Goal: Navigation & Orientation: Find specific page/section

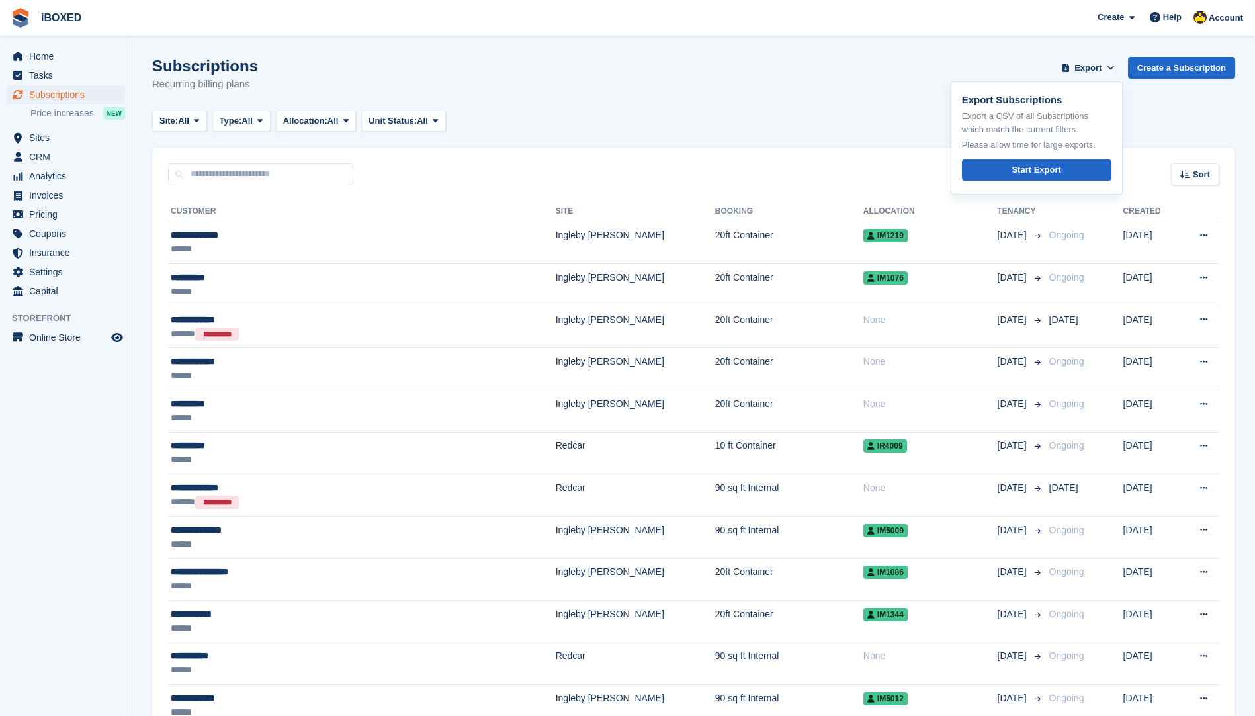
click at [876, 97] on div "Subscriptions Recurring billing plans Export Export Subscriptions Export a CSV …" at bounding box center [693, 82] width 1083 height 51
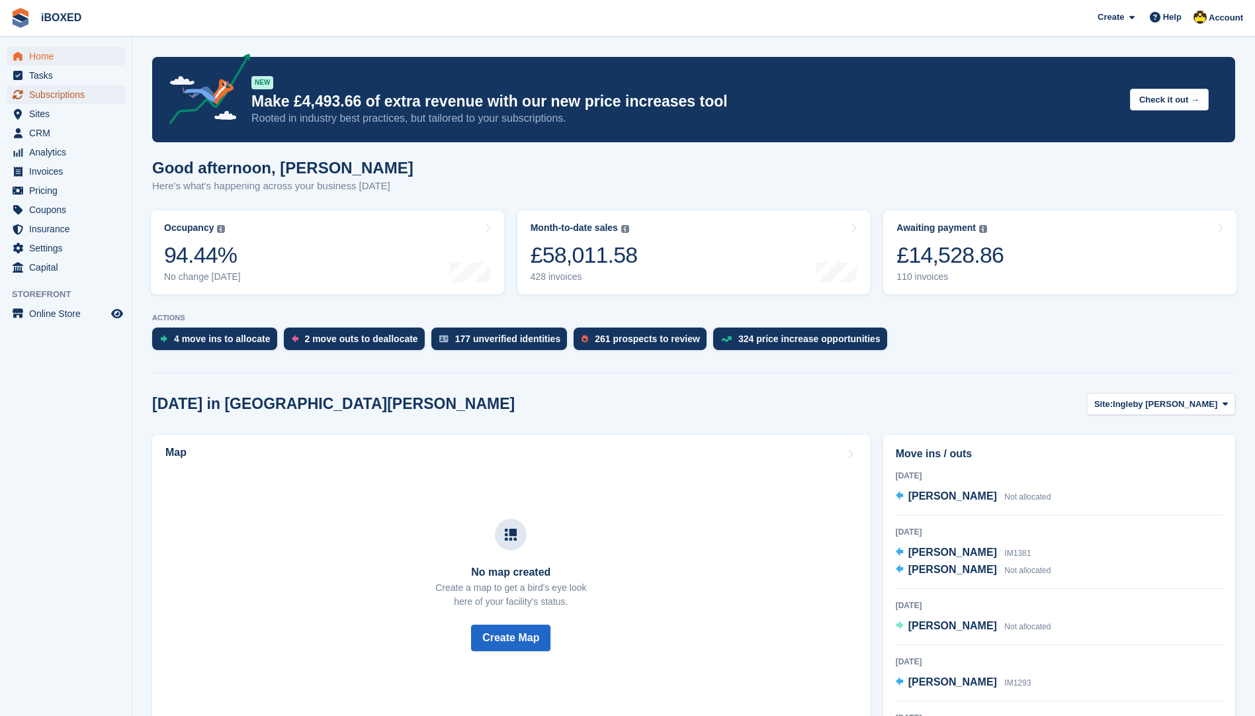
click at [75, 89] on span "Subscriptions" at bounding box center [68, 94] width 79 height 19
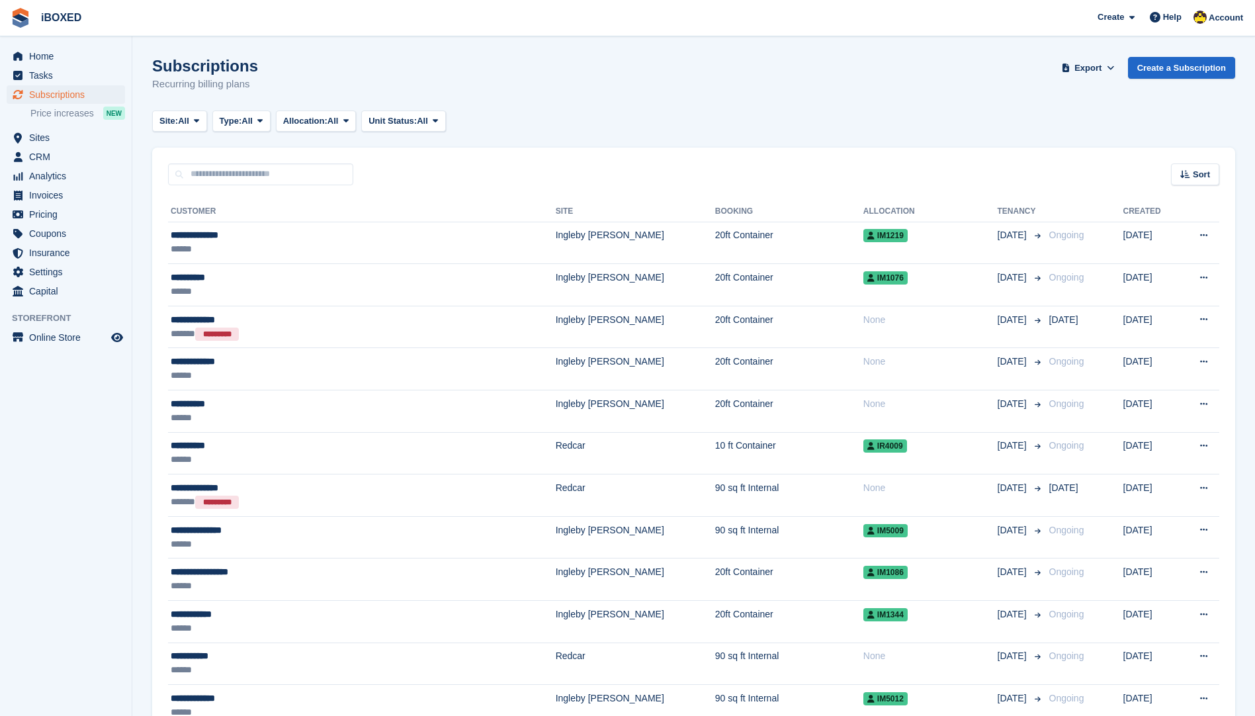
click at [85, 57] on span "Home" at bounding box center [68, 56] width 79 height 19
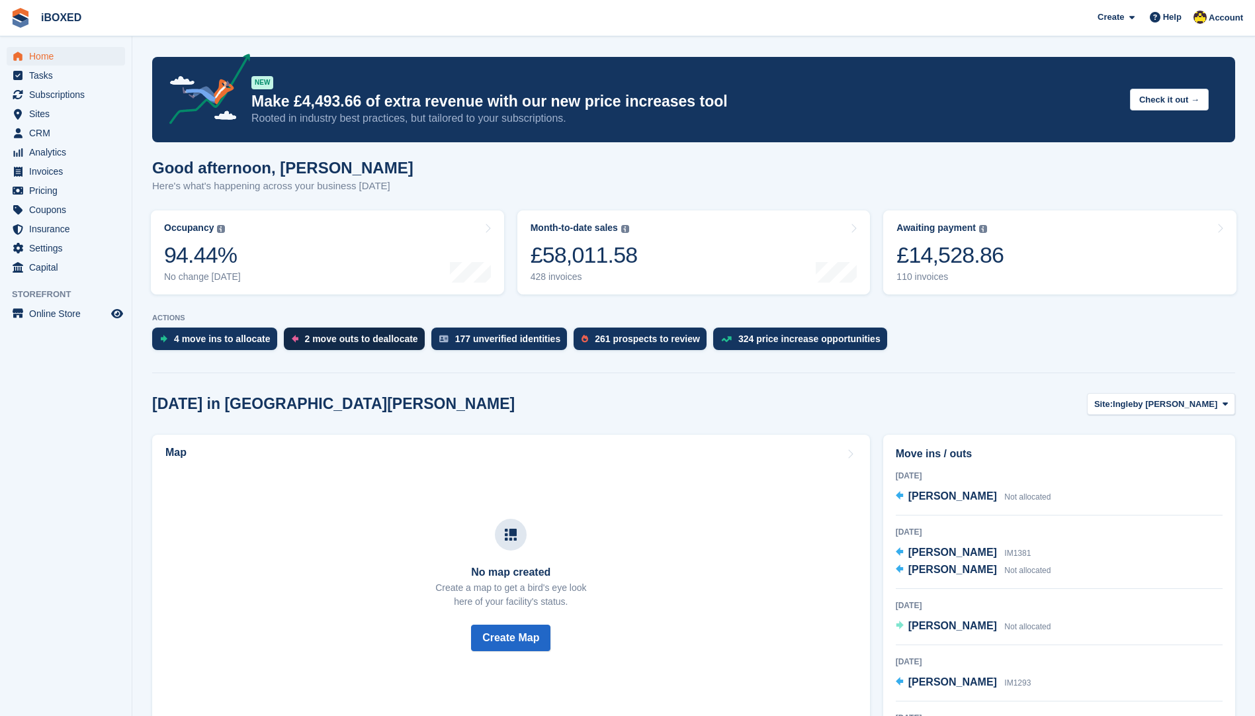
click at [343, 340] on div "2 move outs to deallocate" at bounding box center [361, 339] width 113 height 11
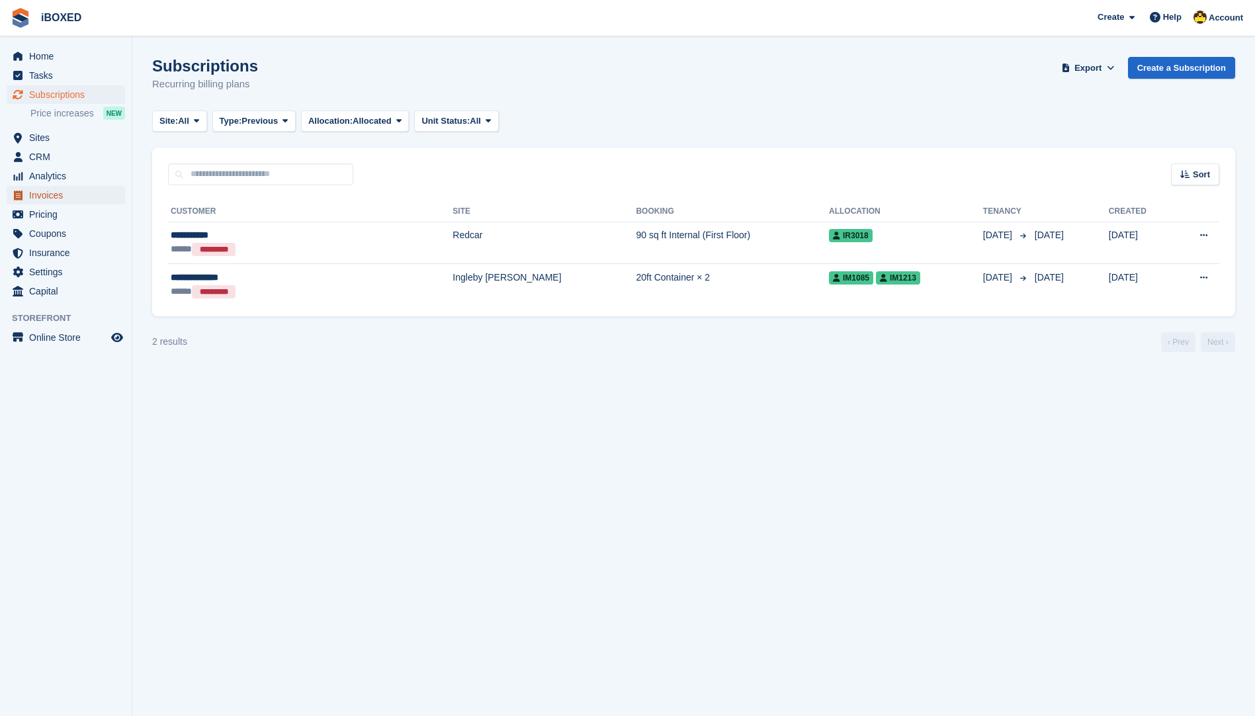
click at [67, 201] on span "Invoices" at bounding box center [68, 195] width 79 height 19
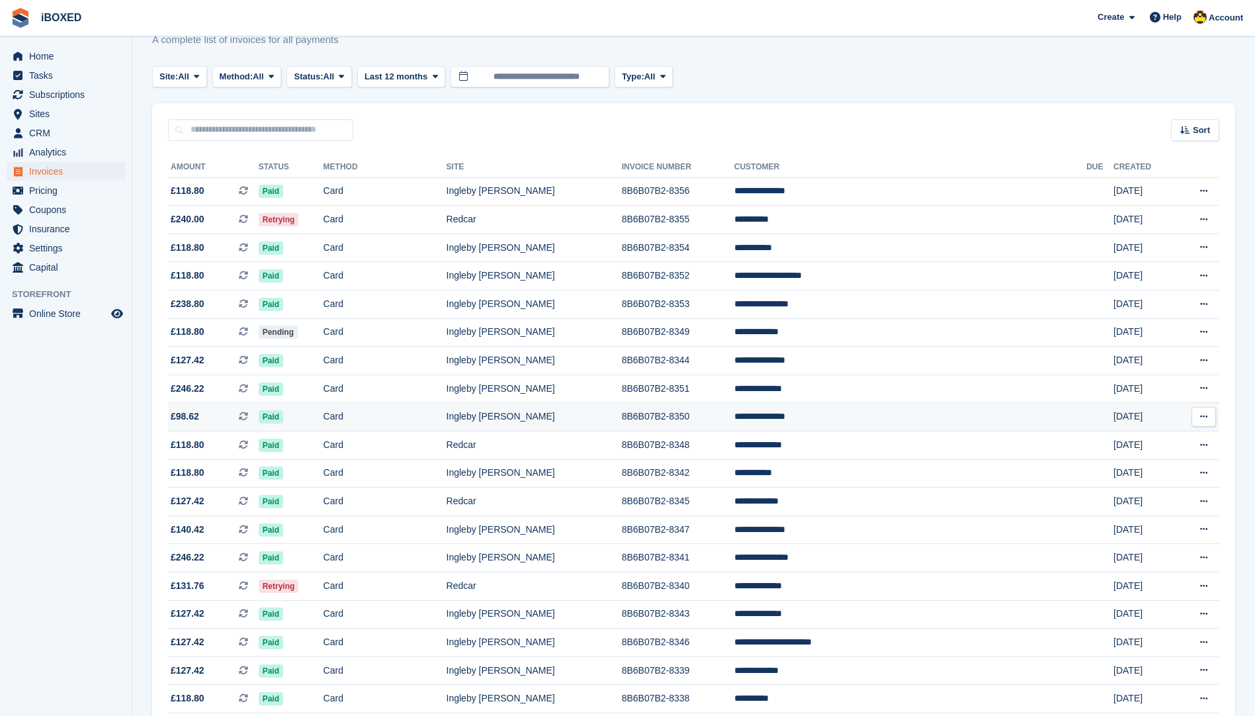
scroll to position [66, 0]
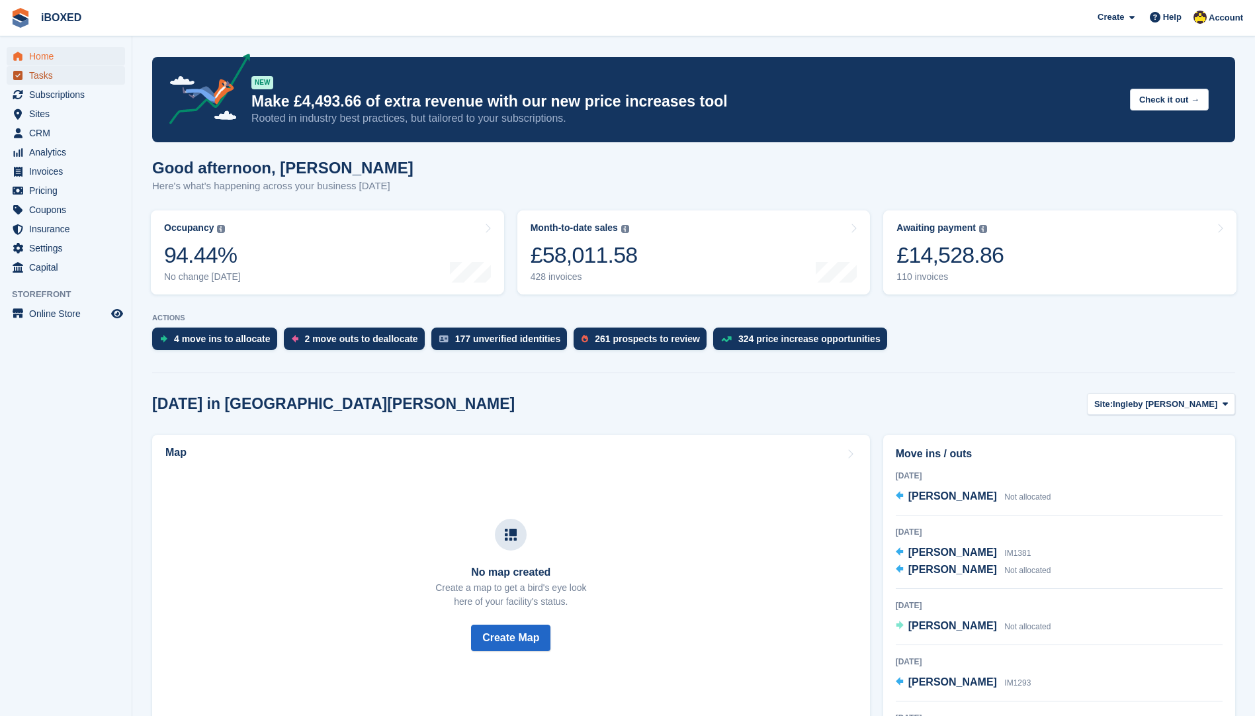
click at [81, 79] on span "Tasks" at bounding box center [68, 75] width 79 height 19
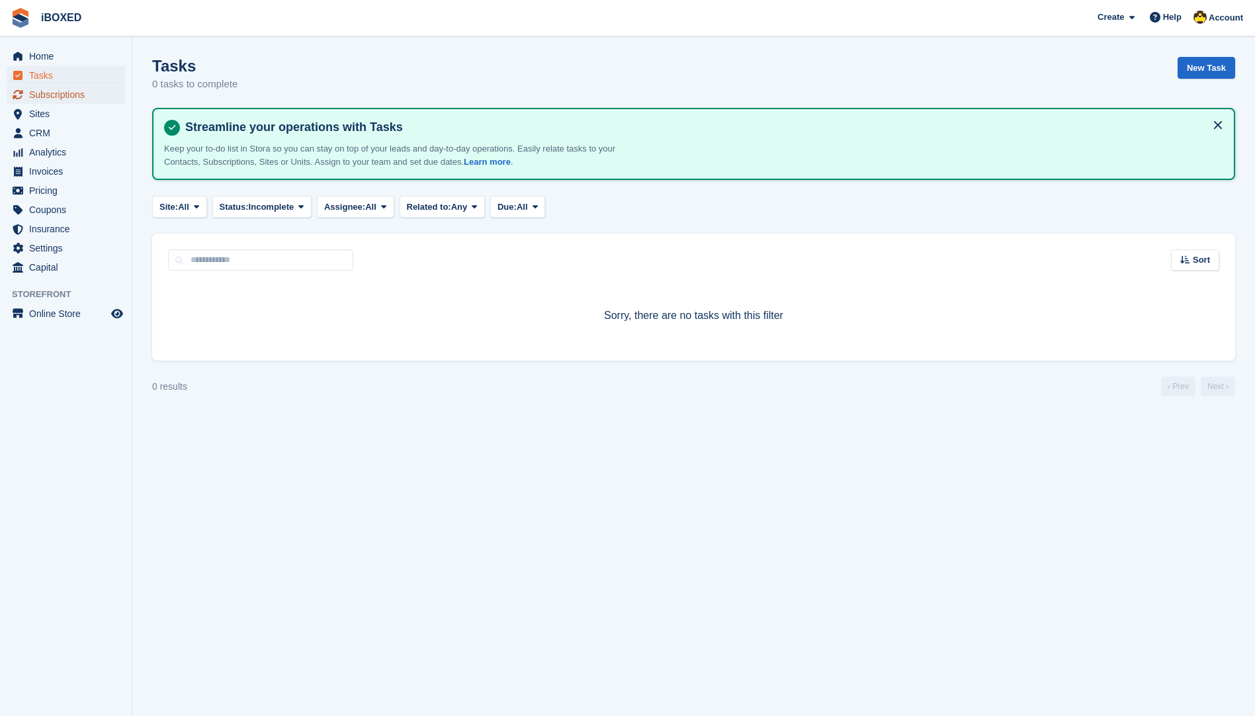
click at [79, 89] on span "Subscriptions" at bounding box center [68, 94] width 79 height 19
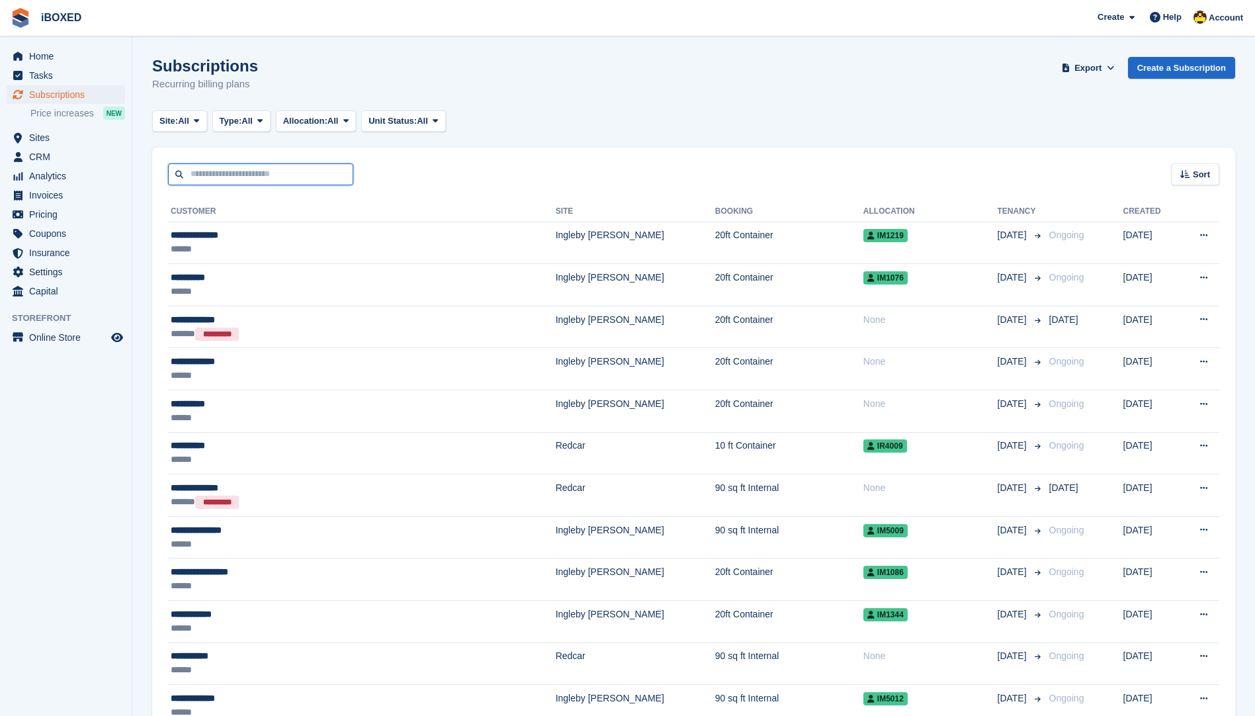
click at [263, 179] on input "text" at bounding box center [260, 174] width 185 height 22
type input "*****"
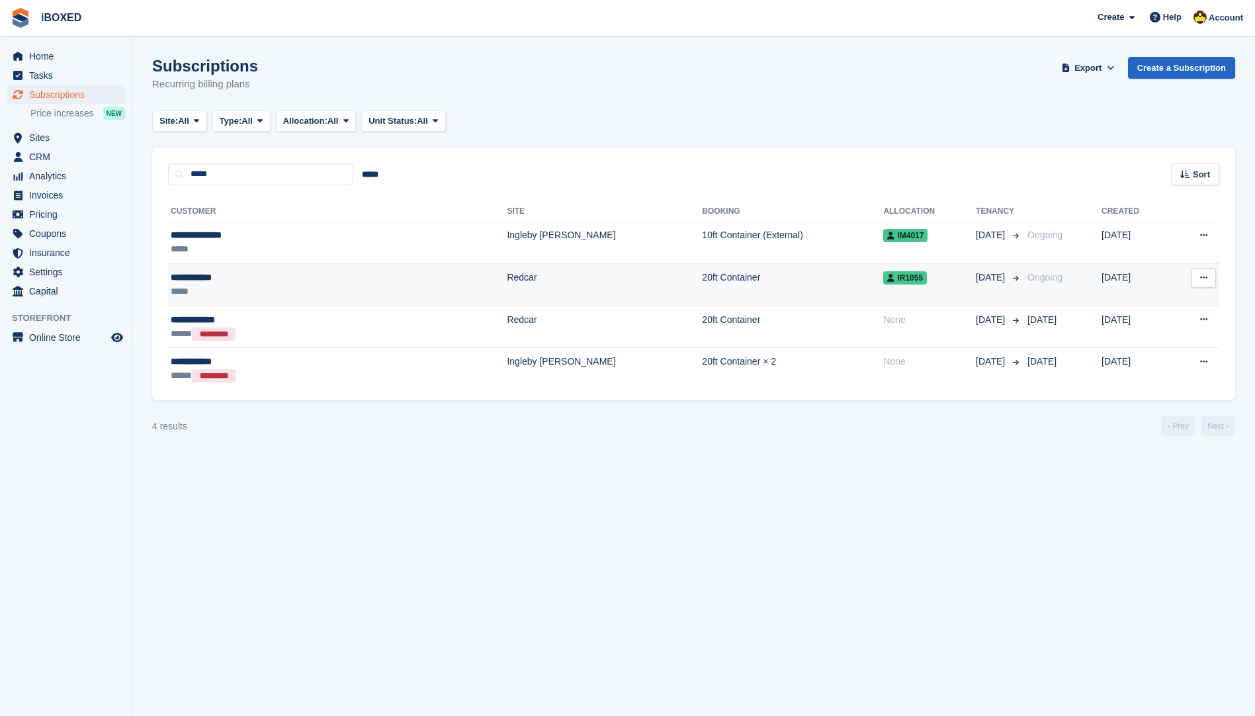
click at [308, 298] on div "*****" at bounding box center [264, 292] width 186 height 14
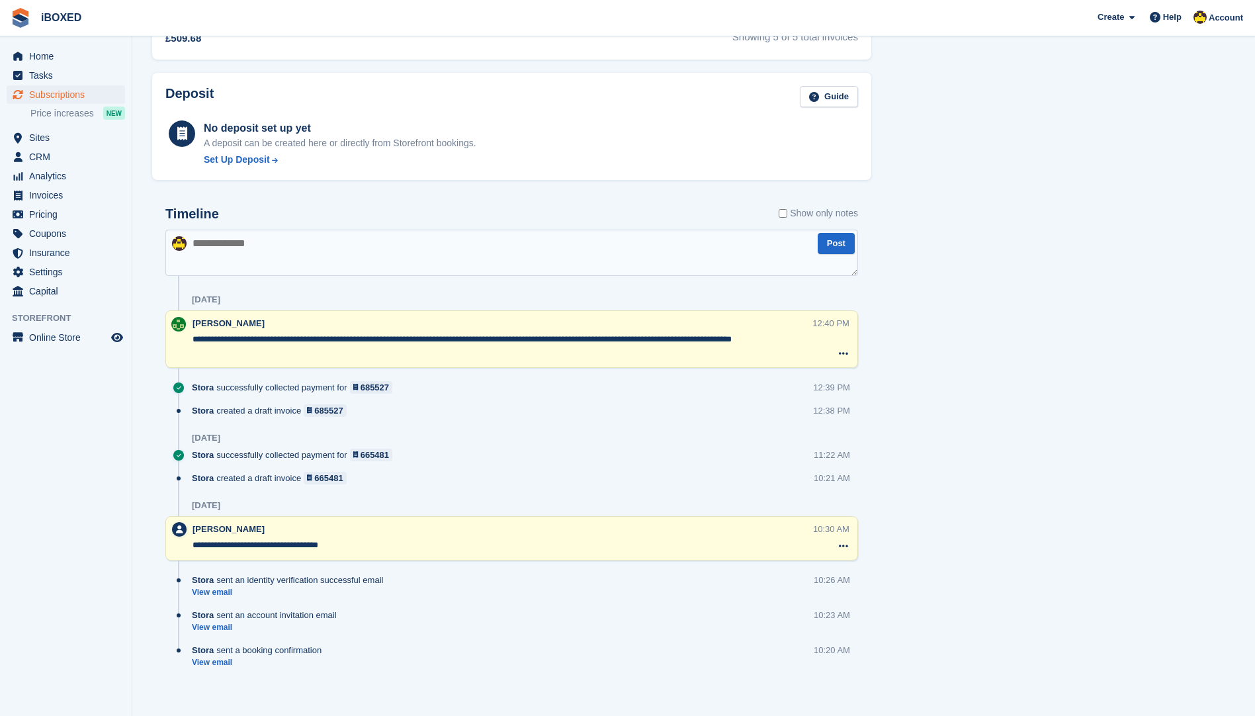
scroll to position [687, 0]
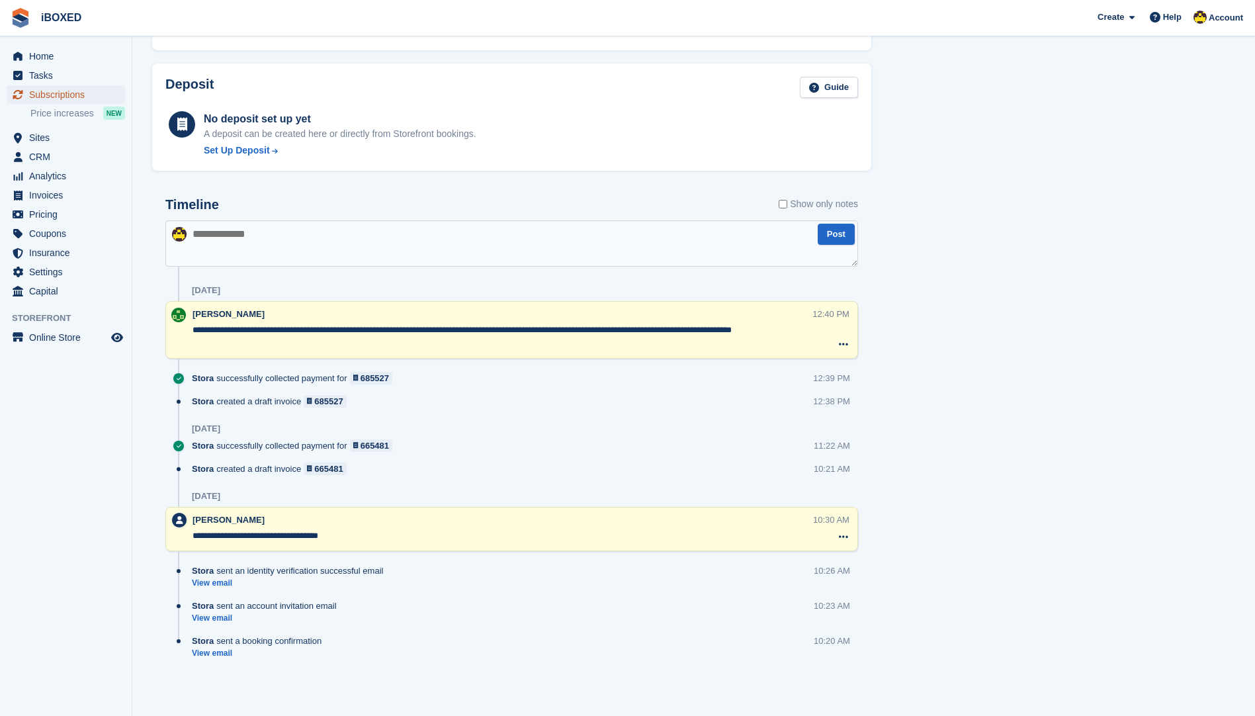
click at [78, 99] on span "Subscriptions" at bounding box center [68, 94] width 79 height 19
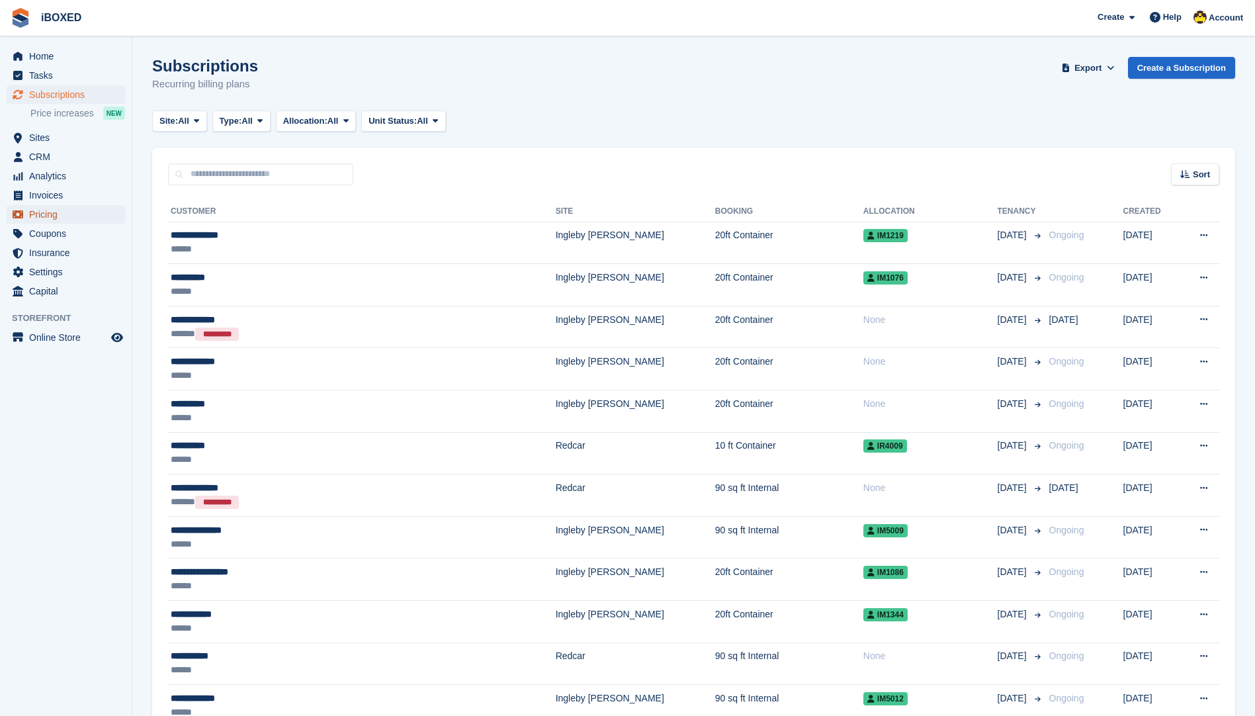
click at [79, 205] on span "Pricing" at bounding box center [68, 214] width 79 height 19
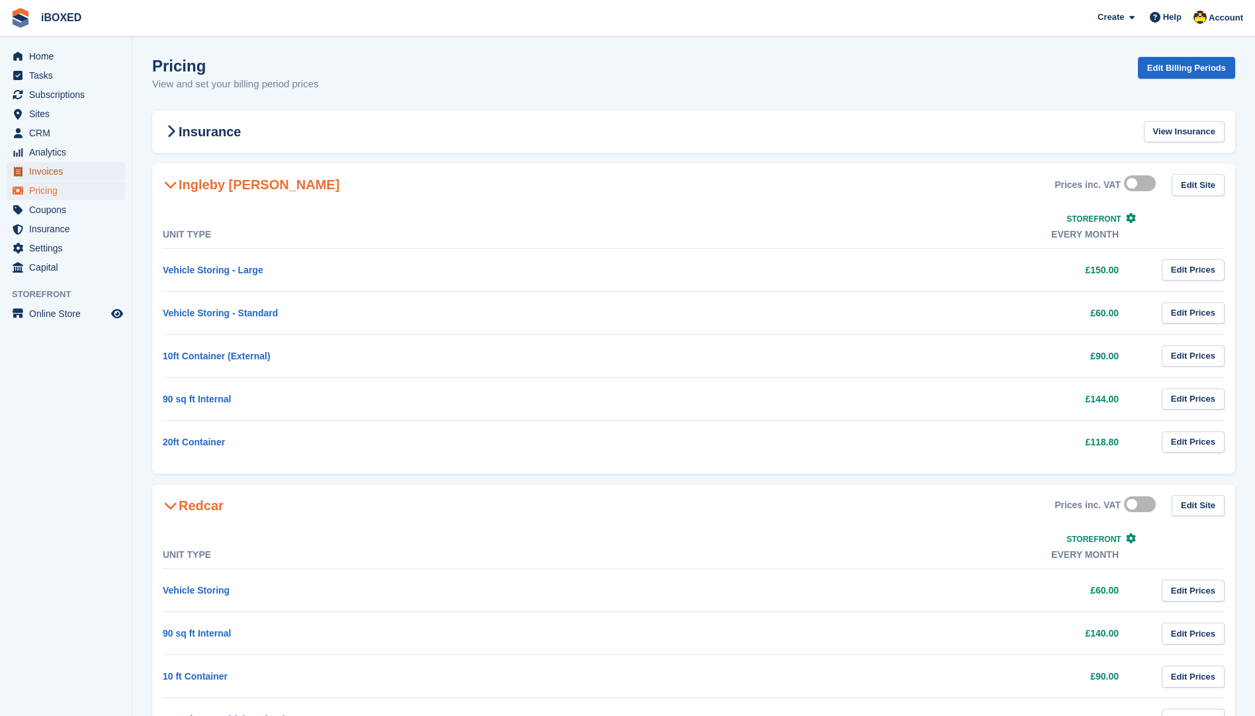
click at [86, 177] on span "Invoices" at bounding box center [68, 171] width 79 height 19
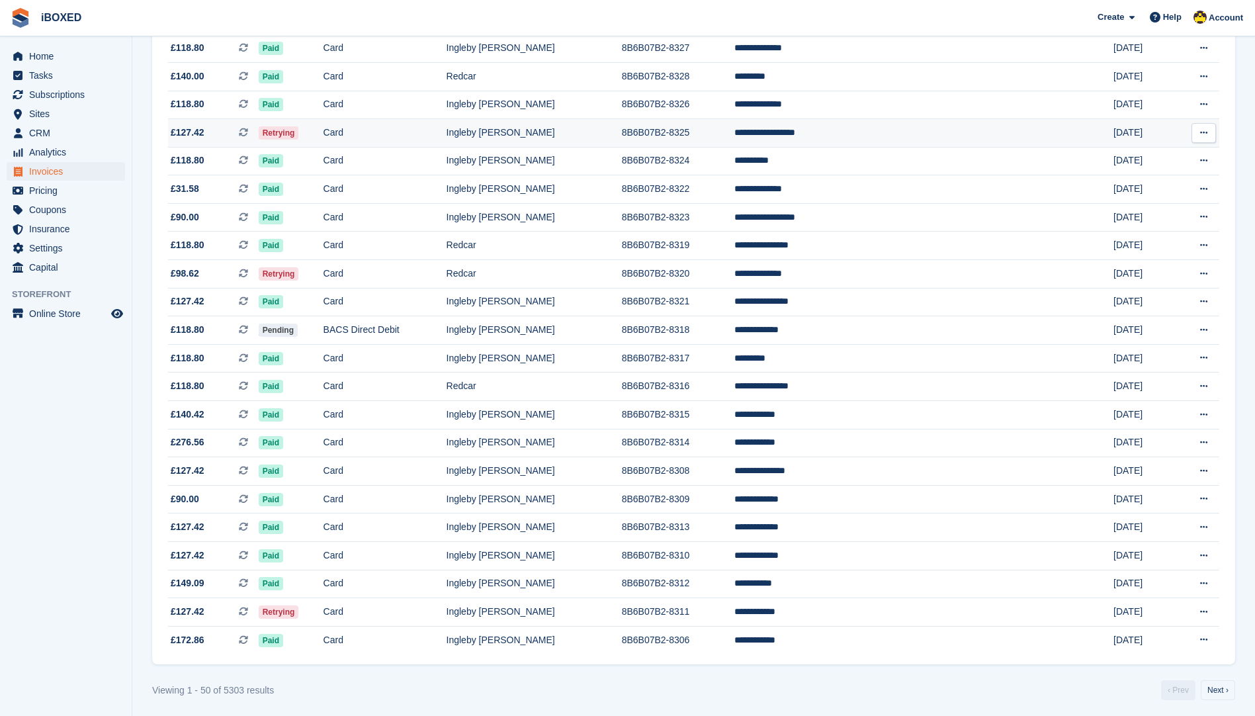
scroll to position [981, 0]
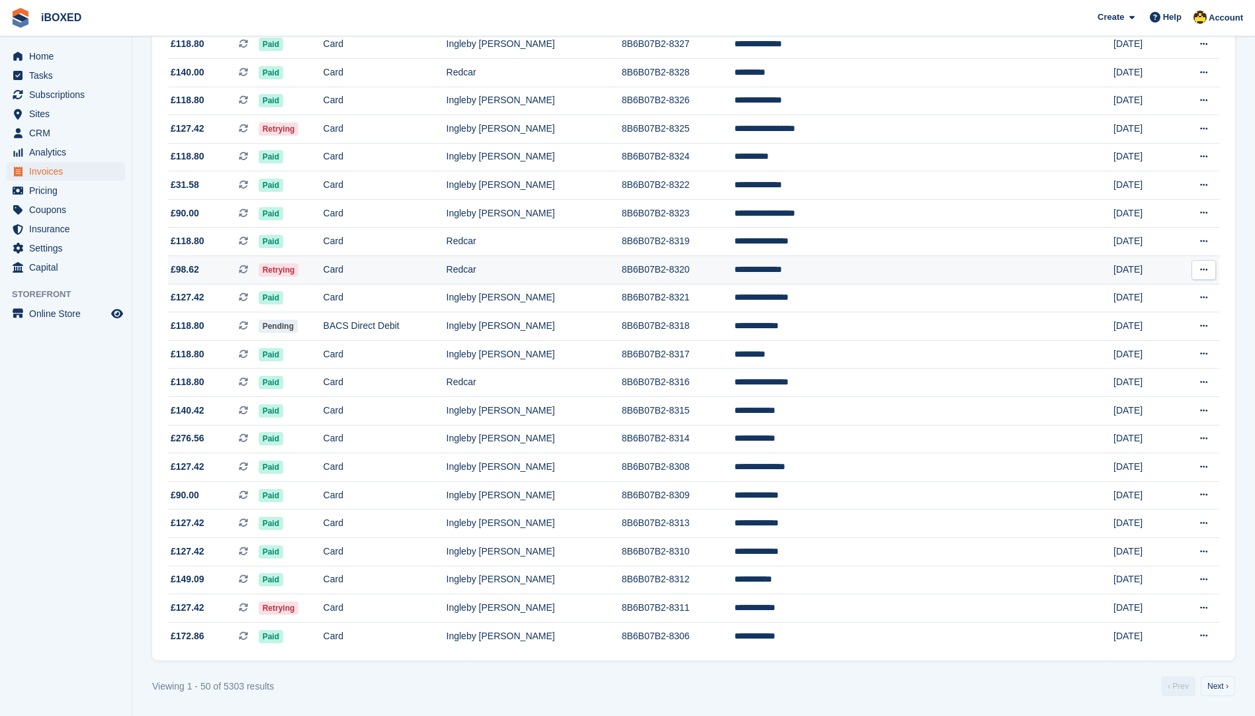
click at [1013, 272] on td "**********" at bounding box center [911, 270] width 352 height 28
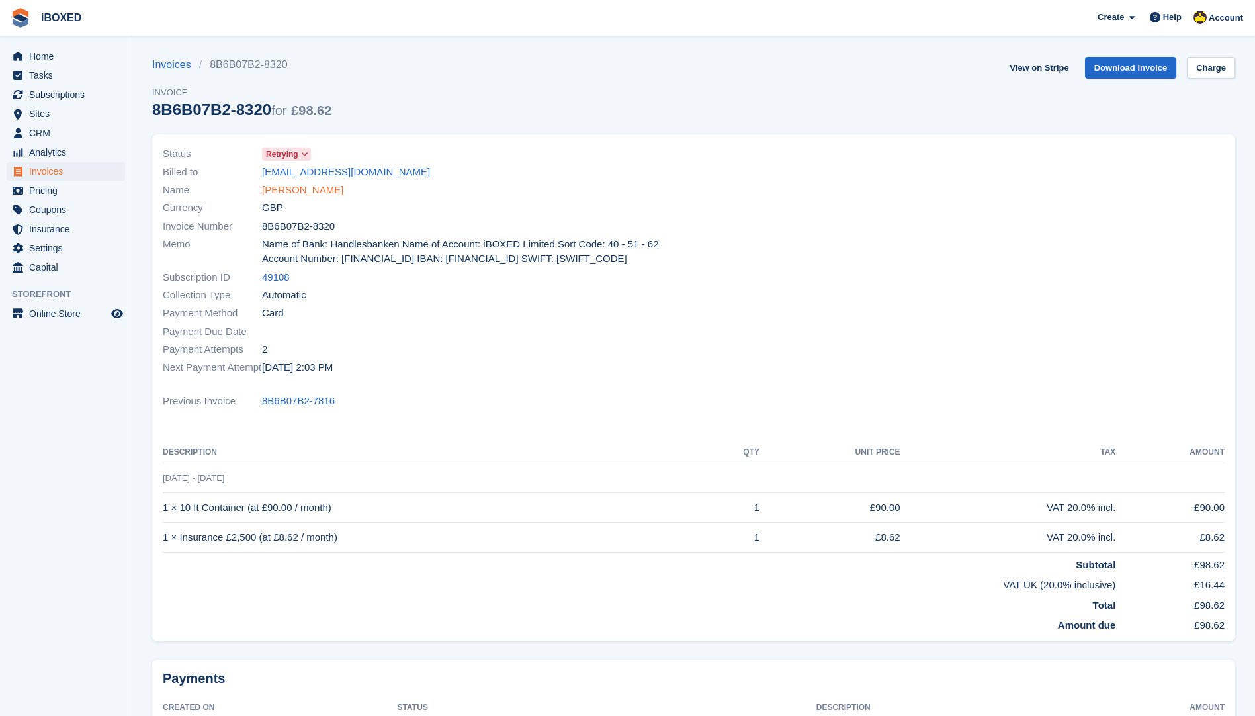
click at [316, 193] on link "[PERSON_NAME]" at bounding box center [302, 190] width 81 height 15
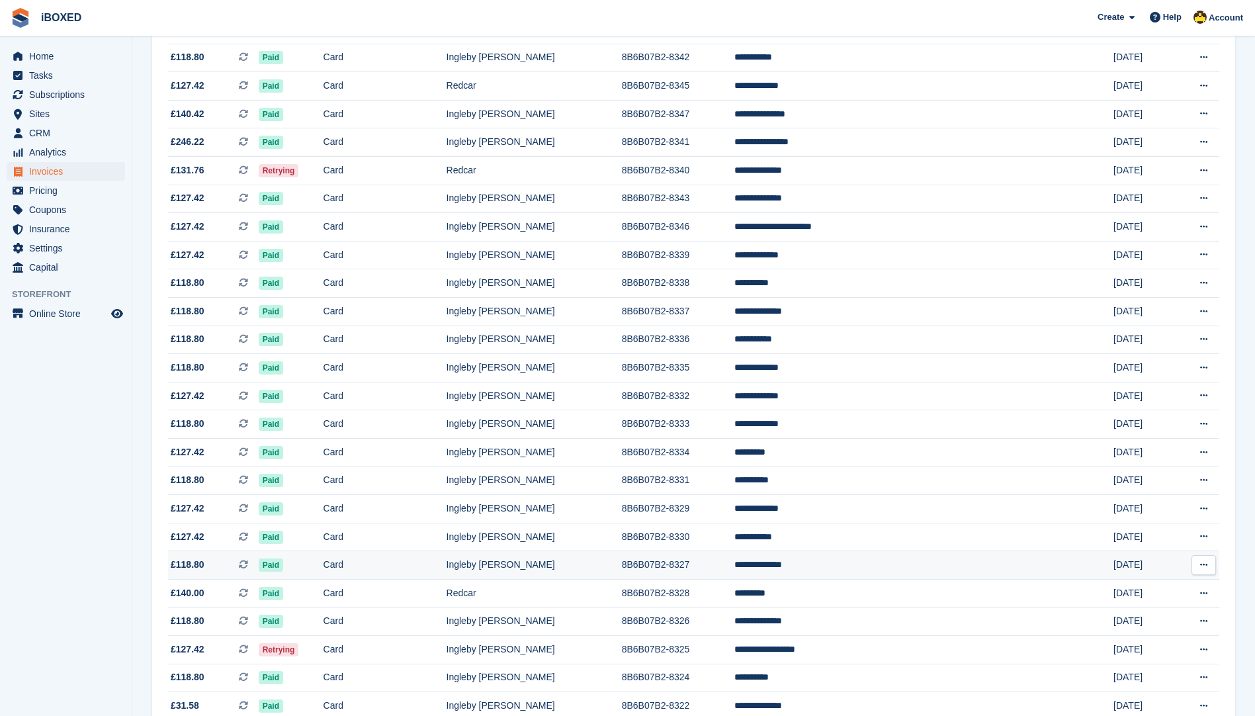
scroll to position [451, 0]
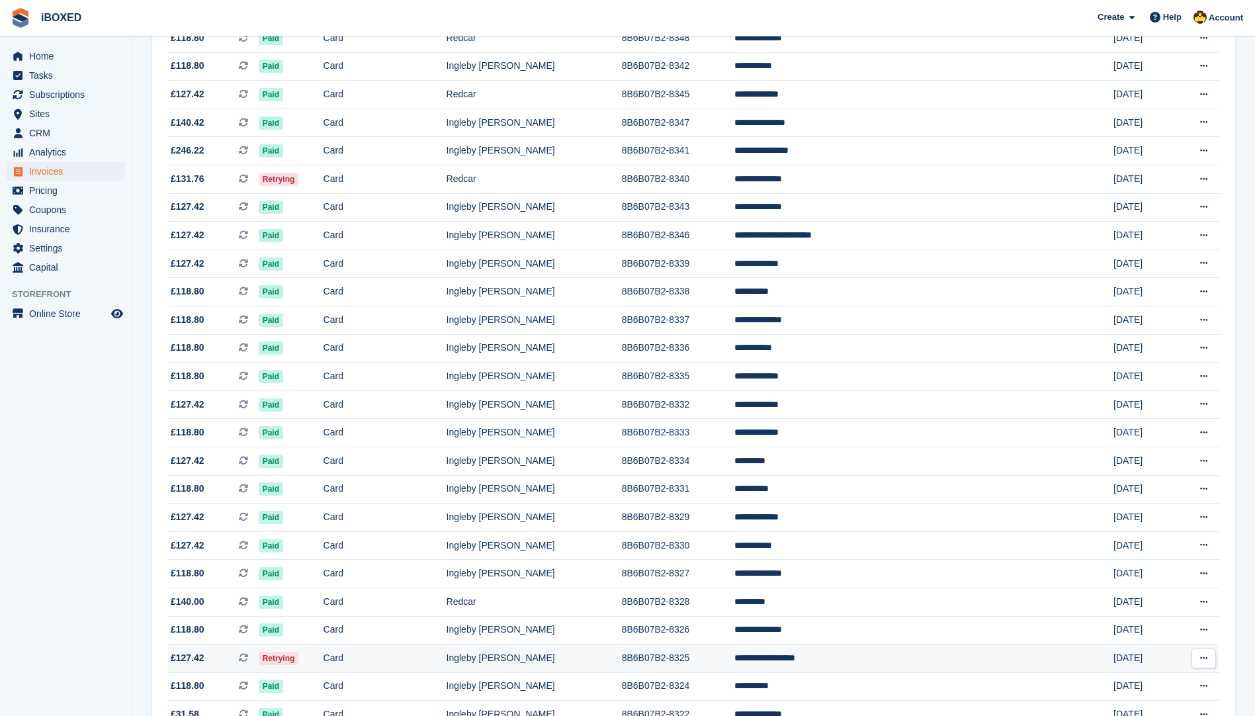
click at [556, 655] on td "Ingleby [PERSON_NAME]" at bounding box center [534, 659] width 175 height 28
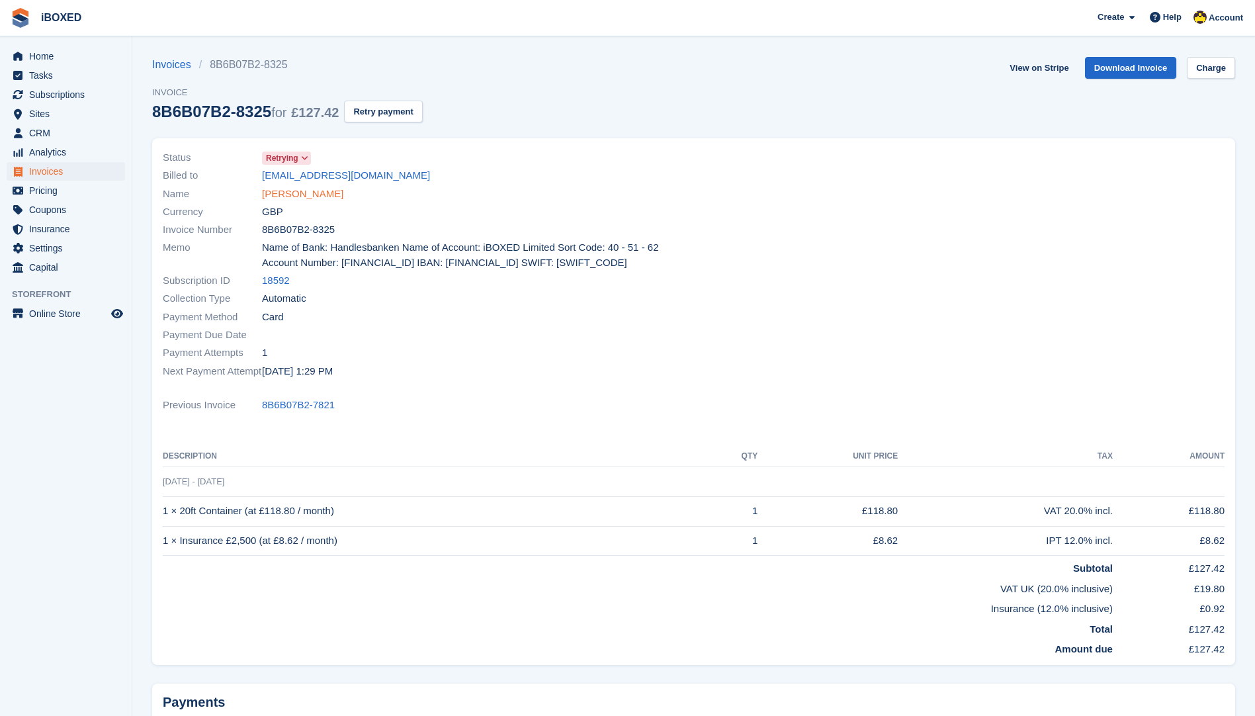
click at [325, 191] on link "[PERSON_NAME]" at bounding box center [302, 194] width 81 height 15
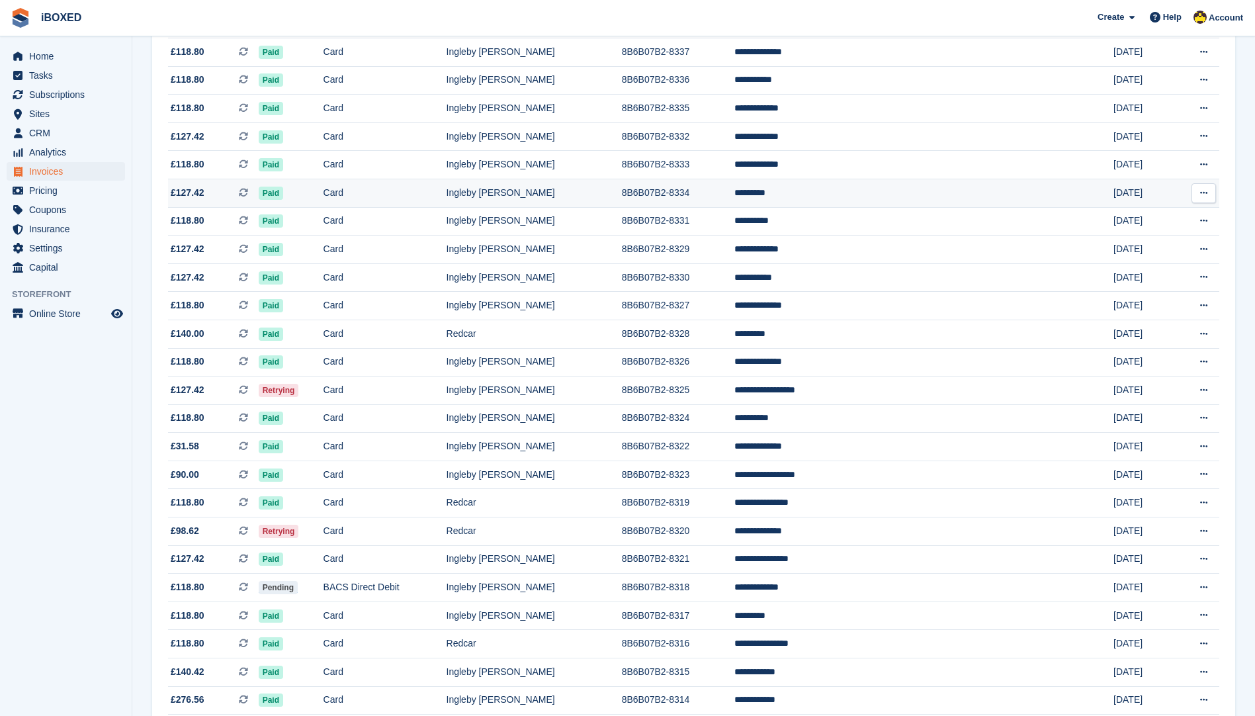
scroll to position [716, 0]
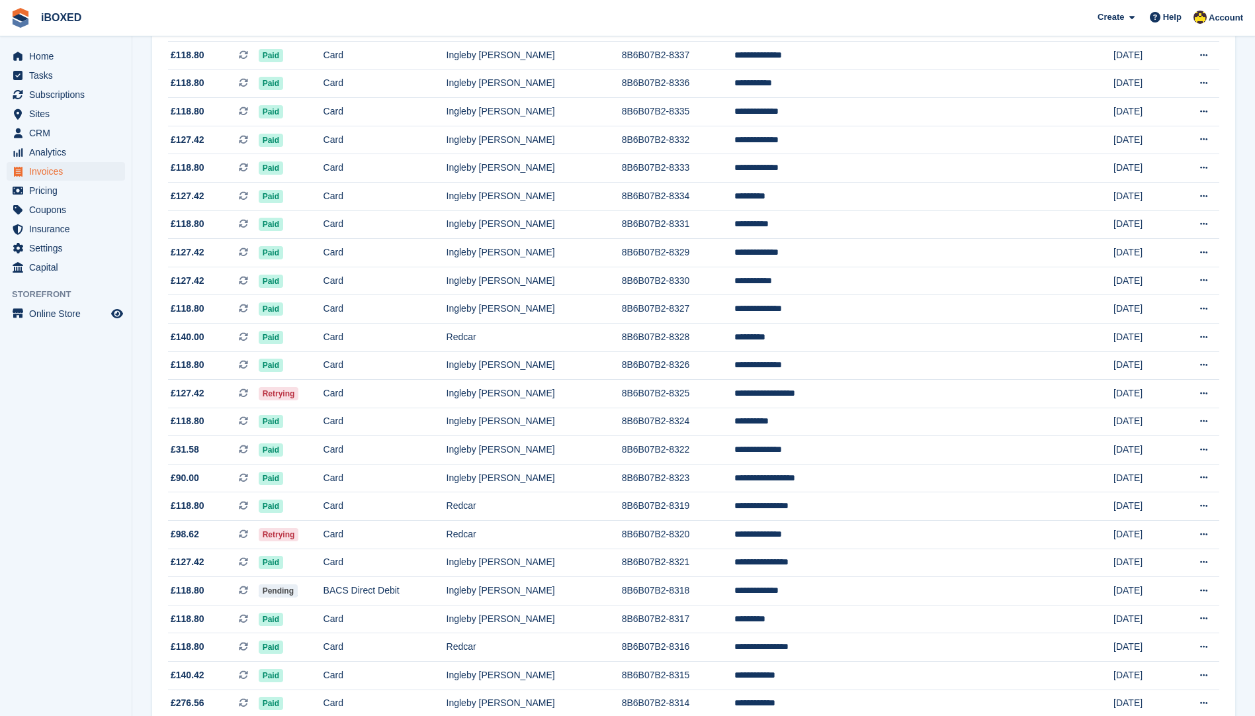
click at [61, 104] on ul "Subscriptions Subscriptions" at bounding box center [66, 94] width 132 height 19
click at [79, 91] on span "Subscriptions" at bounding box center [68, 94] width 79 height 19
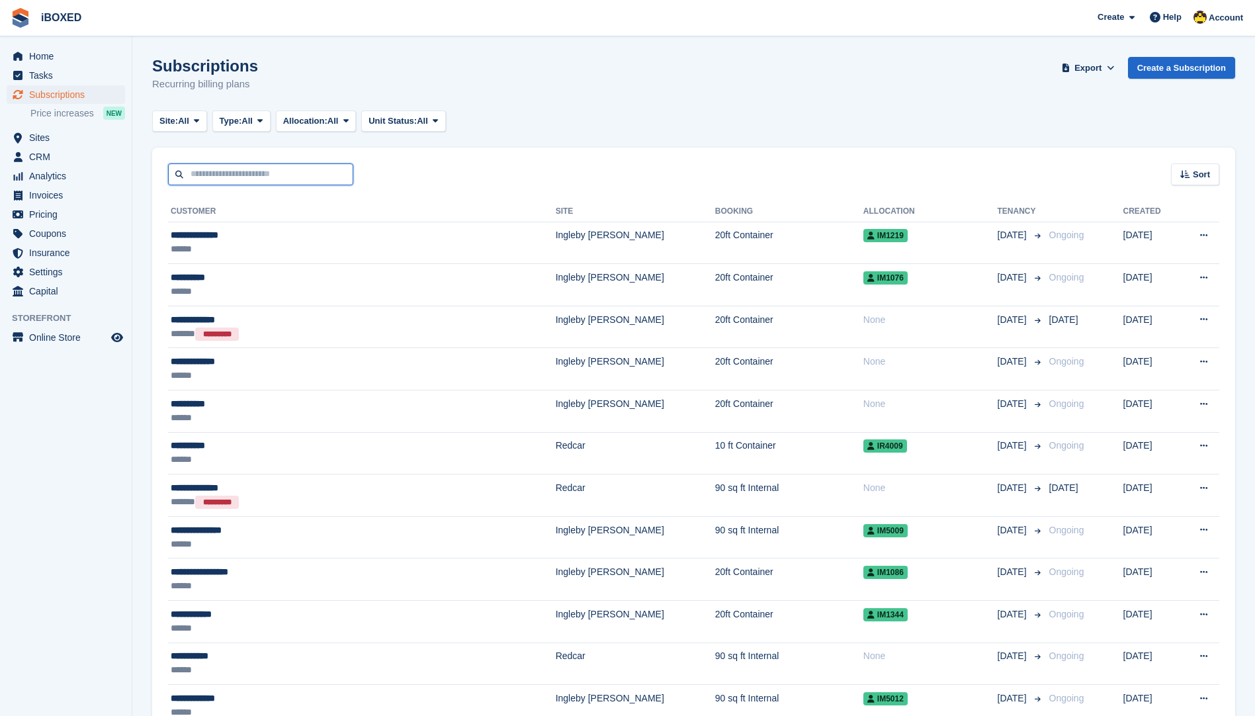
click at [298, 179] on input "text" at bounding box center [260, 174] width 185 height 22
type input "****"
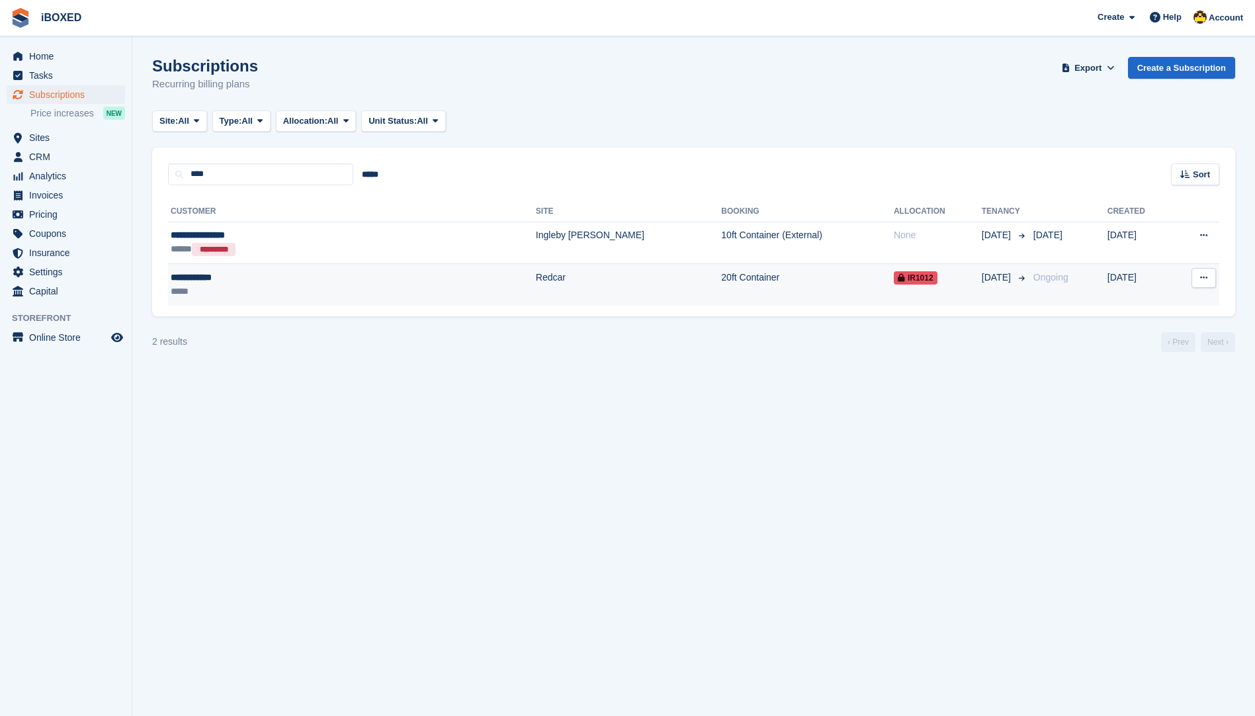
click at [721, 298] on td "20ft Container" at bounding box center [807, 285] width 173 height 42
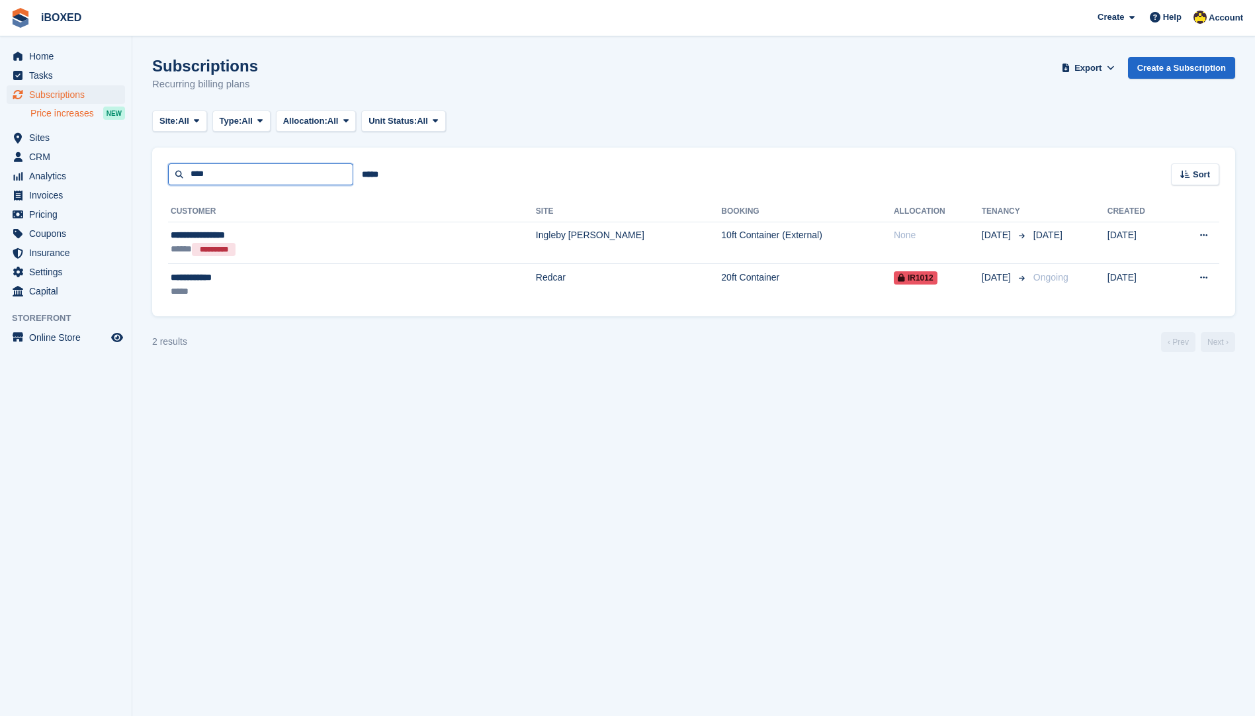
drag, startPoint x: 220, startPoint y: 182, endPoint x: 36, endPoint y: 116, distance: 194.7
click at [68, 163] on div "Home Tasks Subscriptions Subscriptions Subscriptions Price increases NEW Price …" at bounding box center [627, 358] width 1255 height 716
type input "*****"
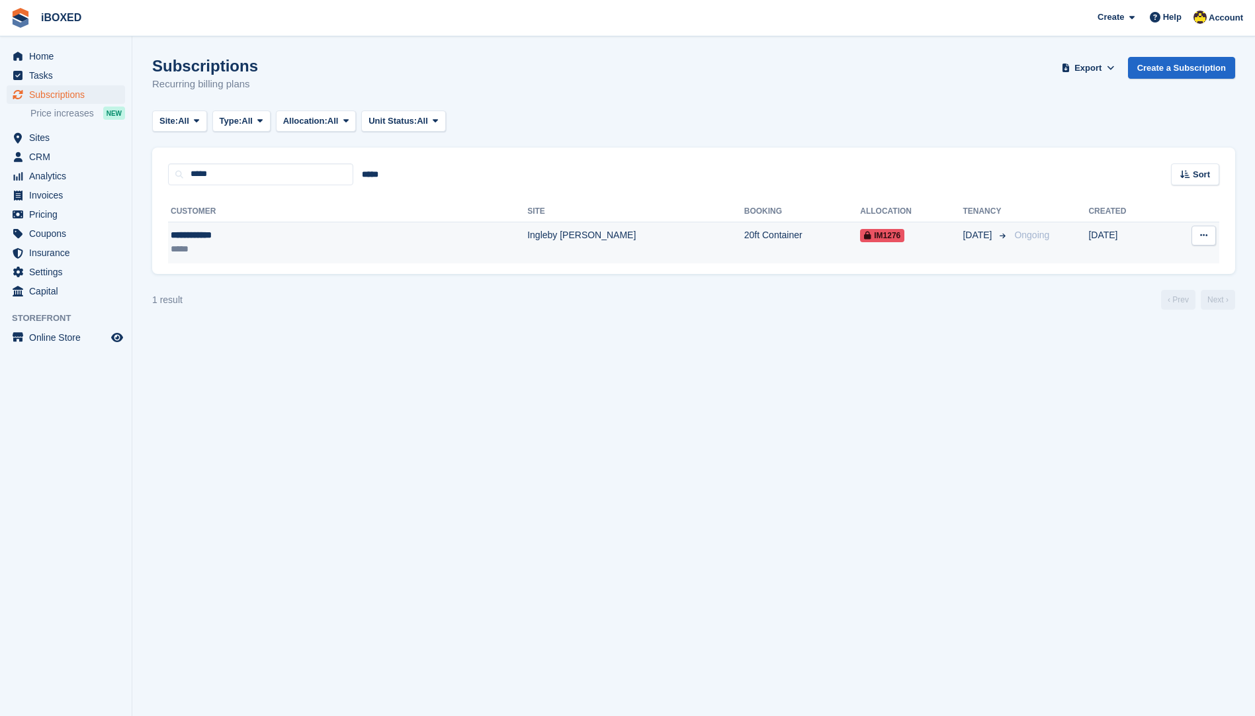
click at [527, 230] on td "Ingleby [PERSON_NAME]" at bounding box center [635, 243] width 217 height 42
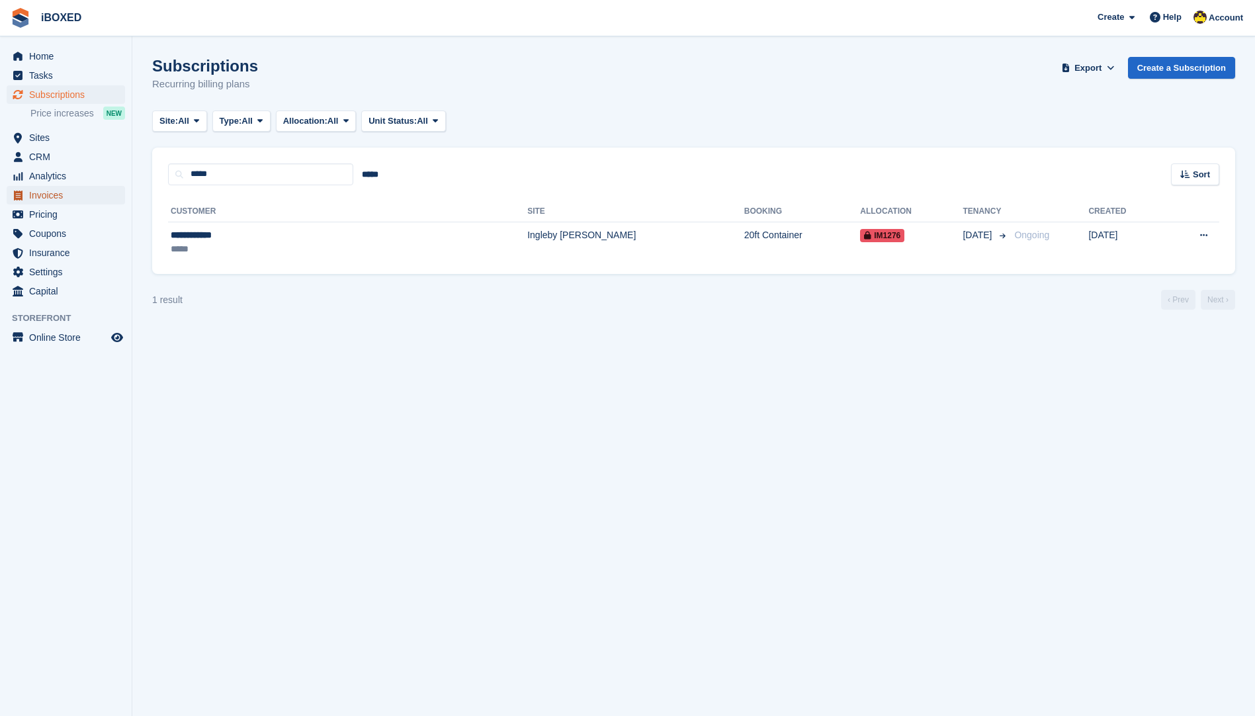
click at [76, 189] on span "Invoices" at bounding box center [68, 195] width 79 height 19
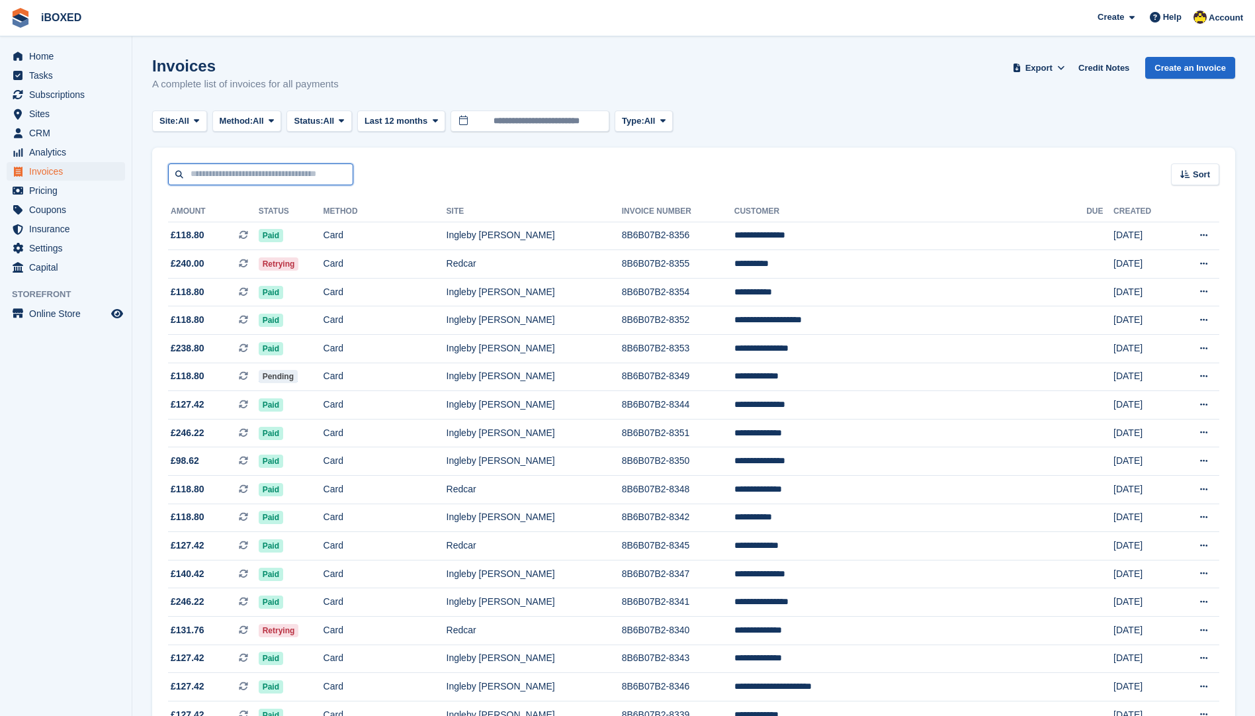
click at [220, 178] on input "text" at bounding box center [260, 174] width 185 height 22
type input "*****"
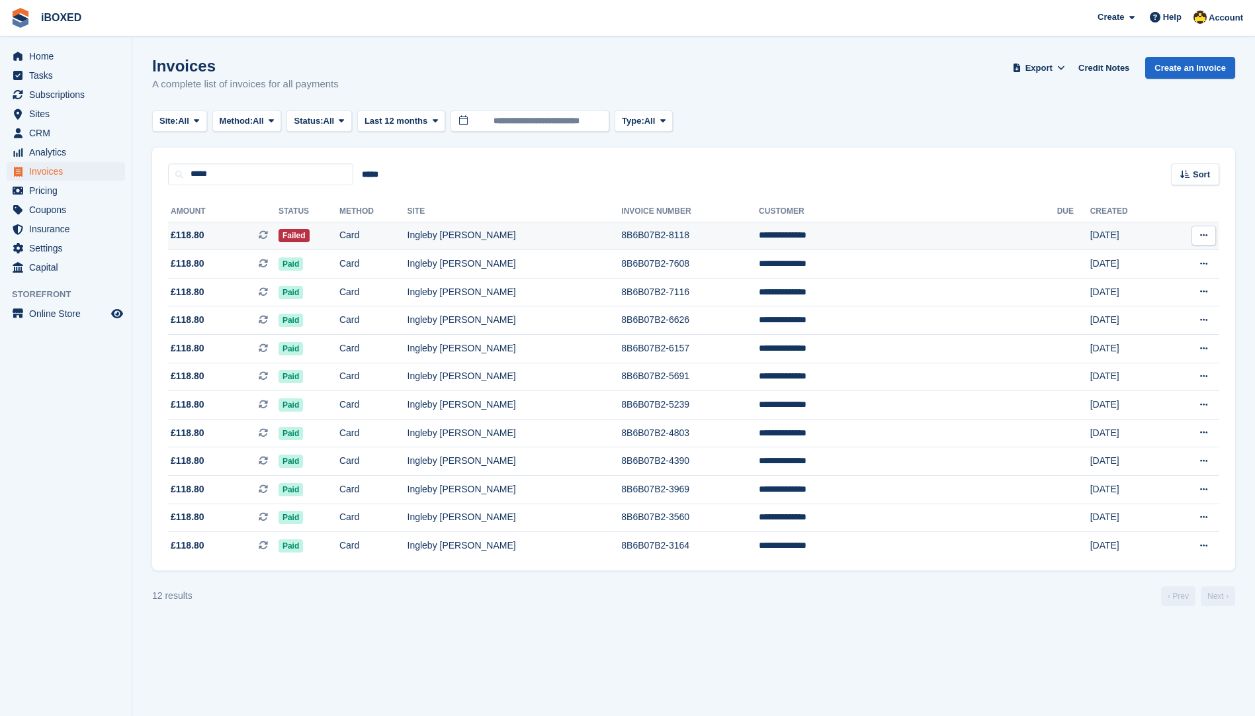
click at [866, 240] on td "**********" at bounding box center [908, 236] width 298 height 28
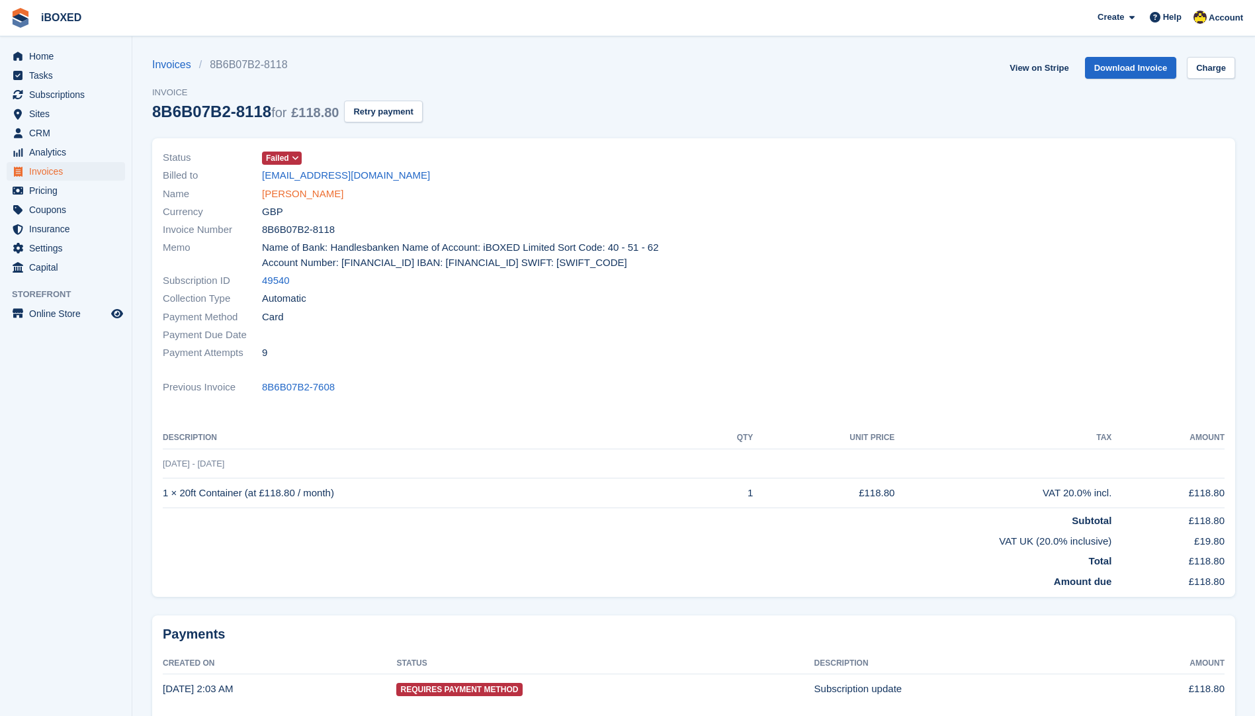
click at [315, 187] on link "[PERSON_NAME]" at bounding box center [302, 194] width 81 height 15
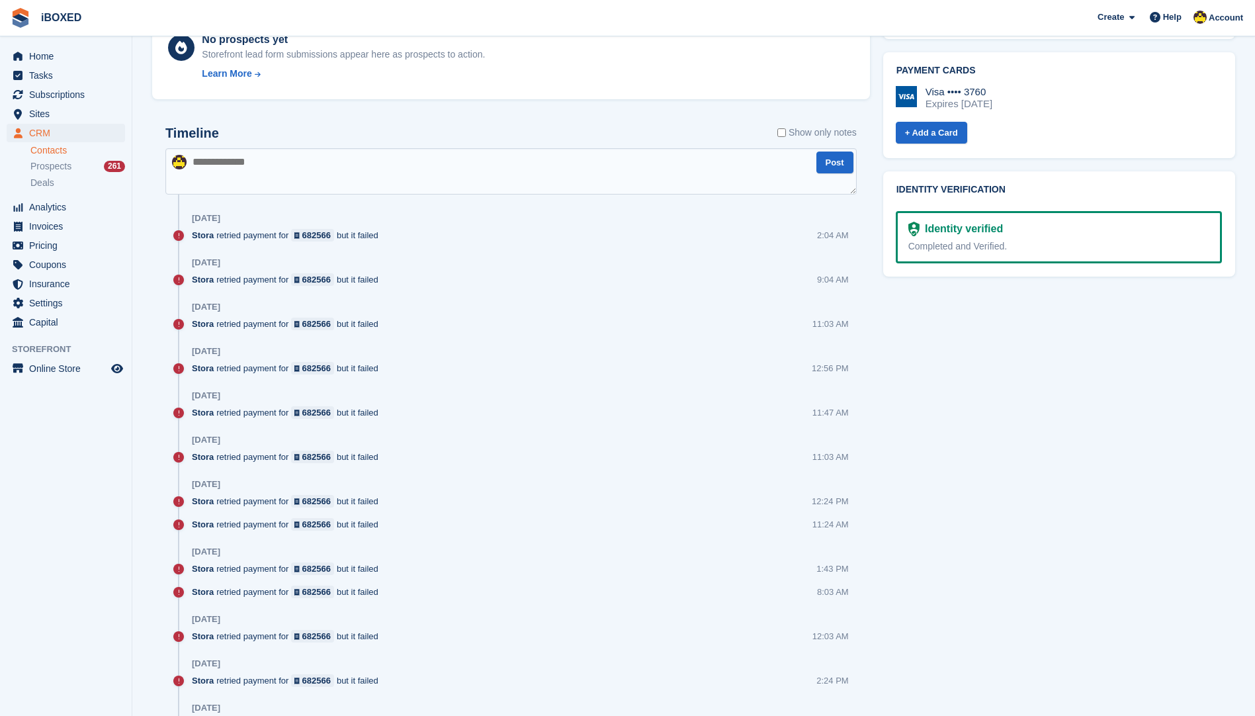
scroll to position [451, 0]
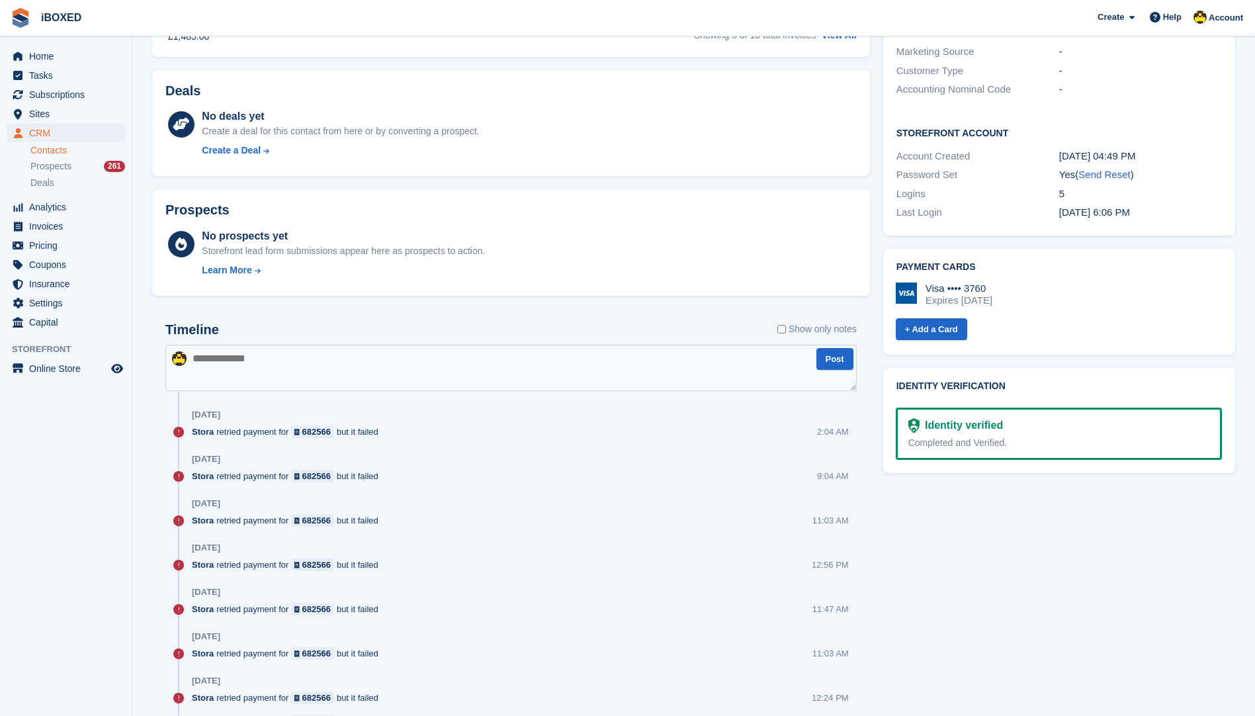
click at [790, 327] on label "Show only notes" at bounding box center [817, 329] width 79 height 14
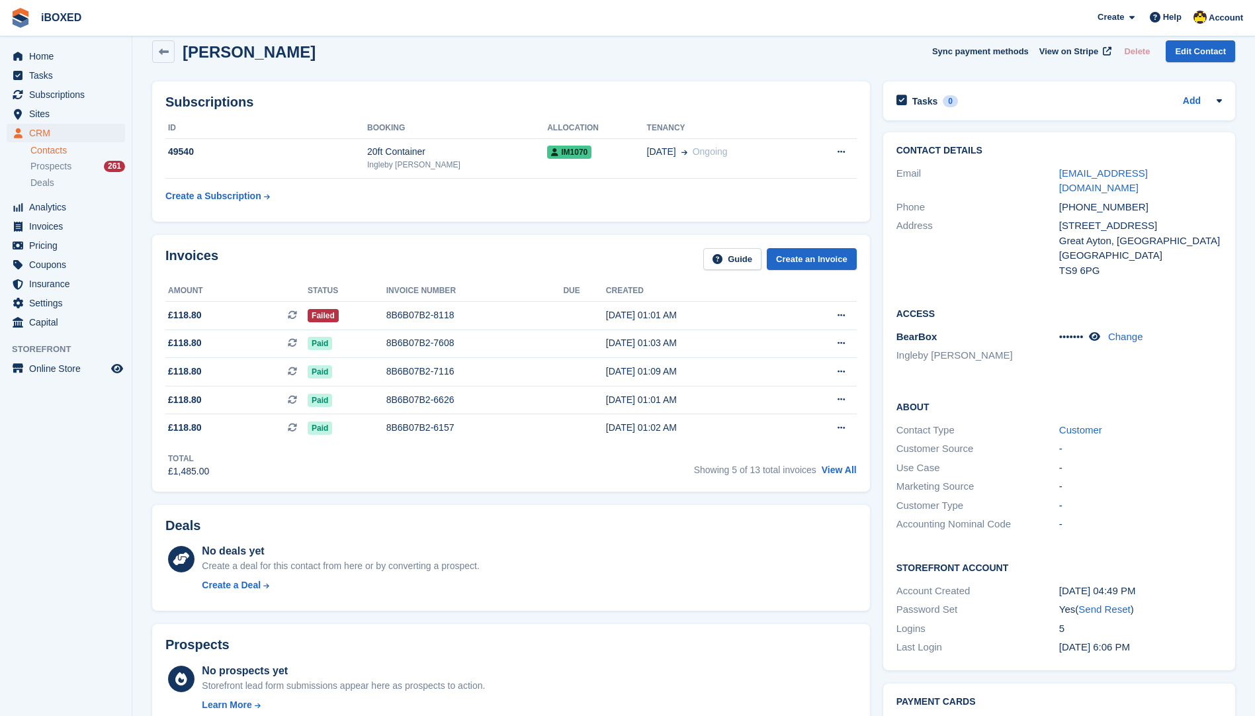
scroll to position [0, 0]
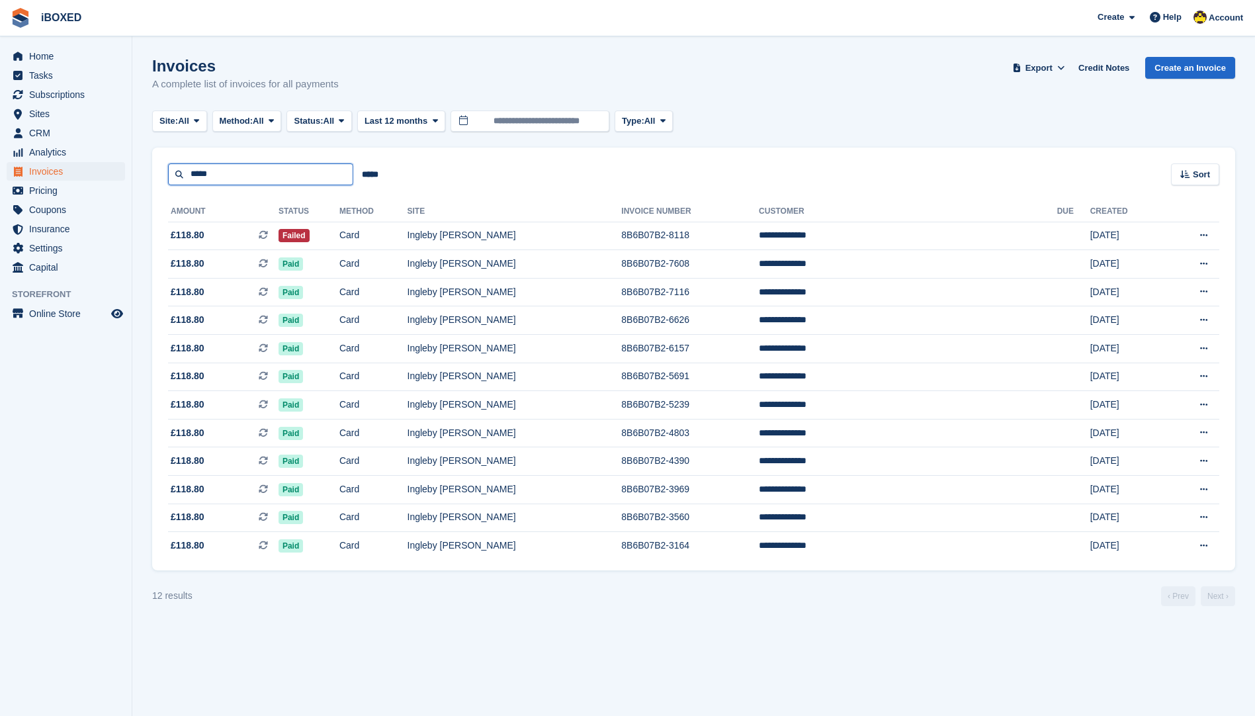
drag, startPoint x: 298, startPoint y: 173, endPoint x: 0, endPoint y: 161, distance: 298.1
click at [0, 161] on html "iBOXED Create Subscription Invoice Contact Deal Discount Page Help Chat Support…" at bounding box center [627, 358] width 1255 height 716
type input "*****"
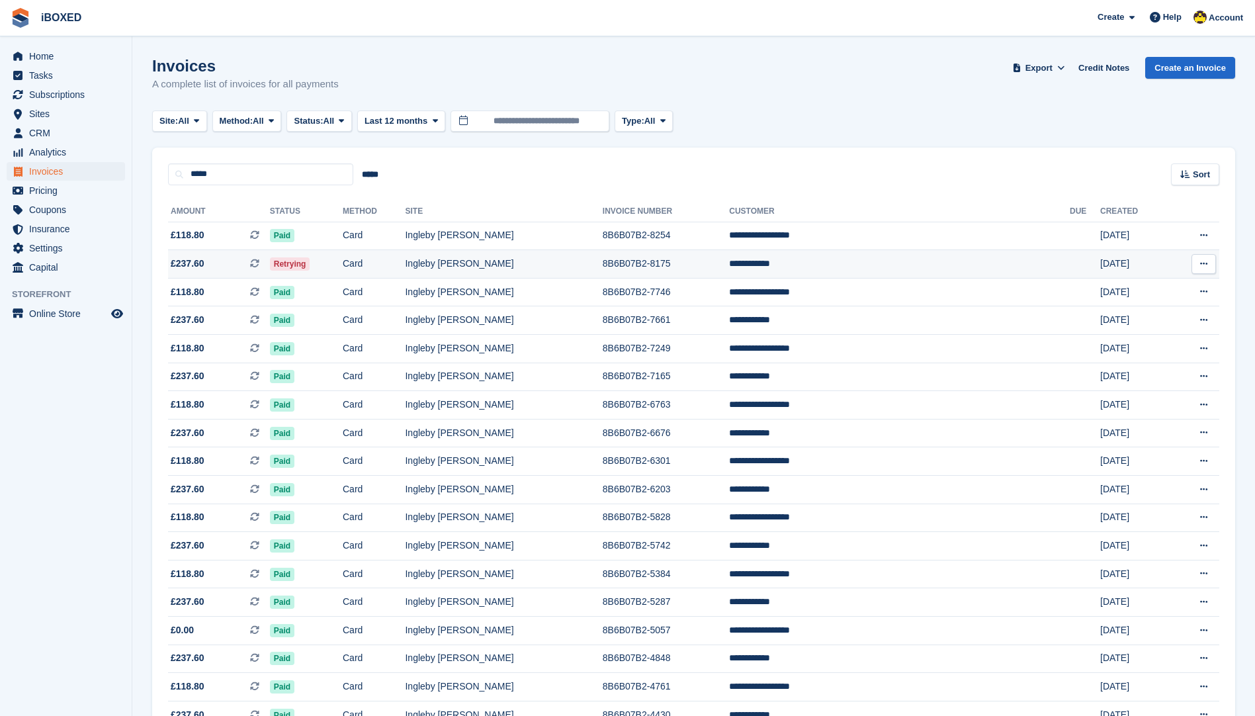
click at [700, 272] on td "8B6B07B2-8175" at bounding box center [666, 264] width 126 height 28
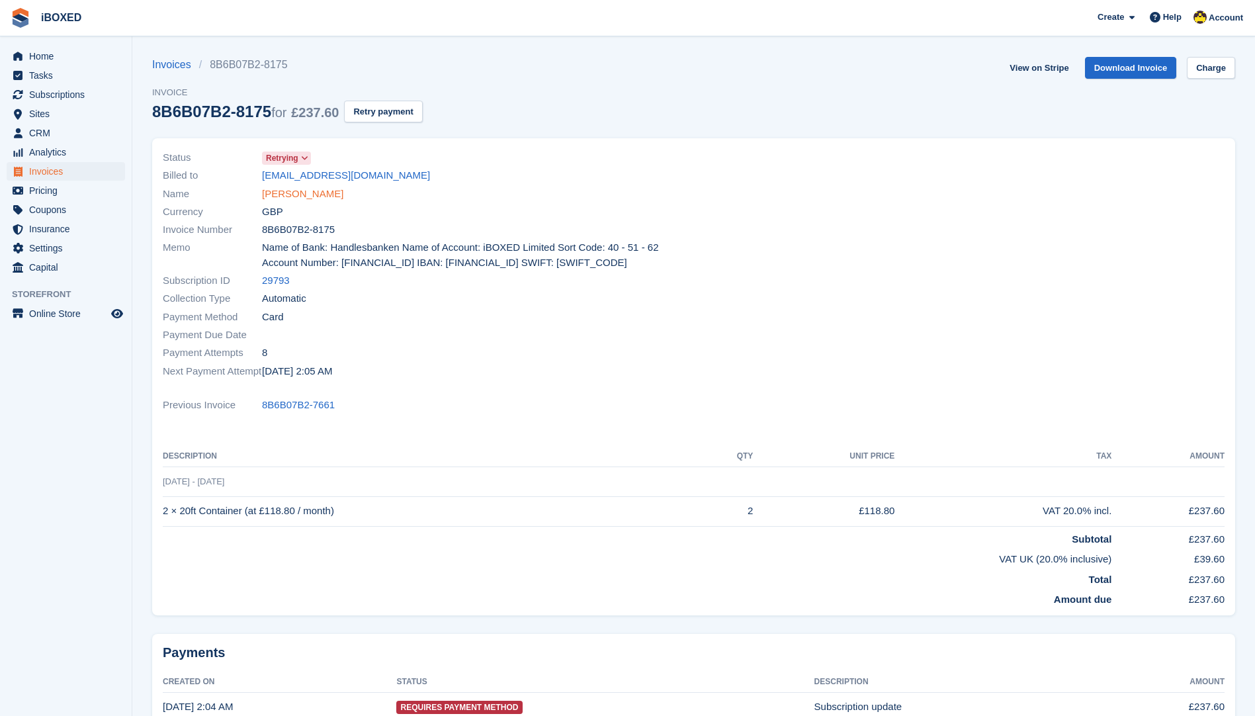
click at [294, 201] on link "Jamie Gordon" at bounding box center [302, 194] width 81 height 15
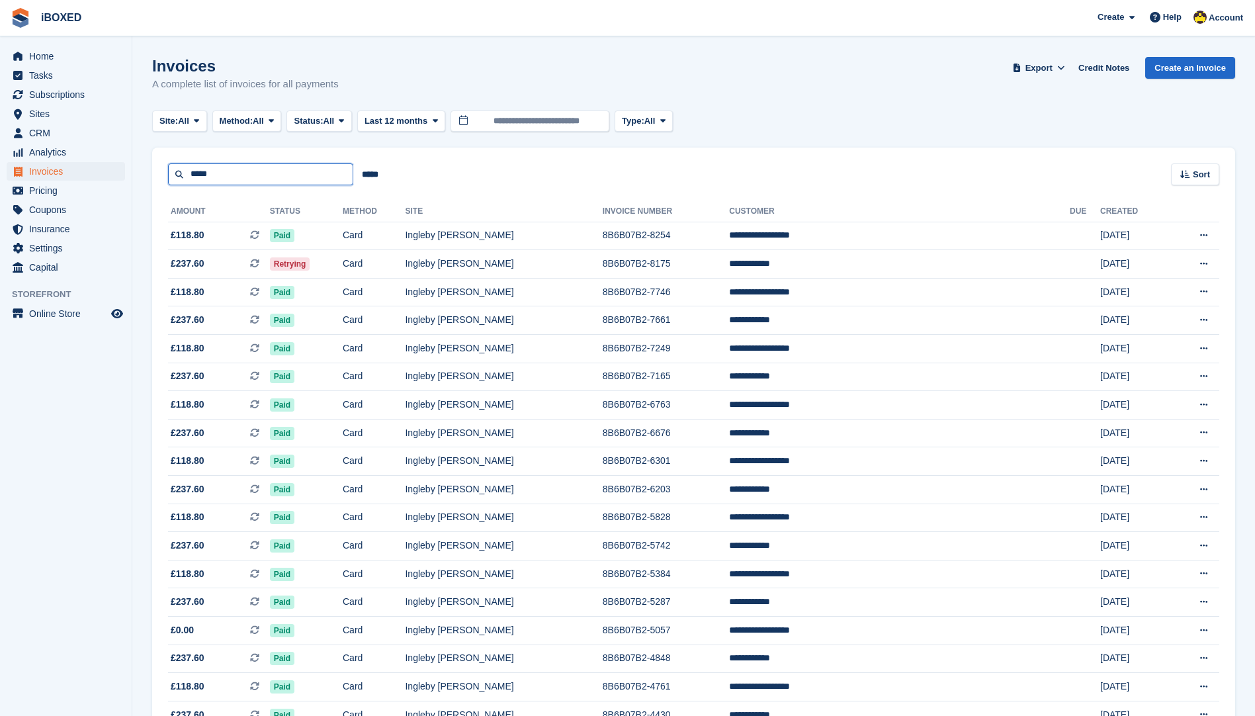
drag, startPoint x: 238, startPoint y: 169, endPoint x: 69, endPoint y: 43, distance: 210.8
click at [37, 155] on div "Home Tasks Subscriptions Subscriptions Subscriptions Price increases NEW Price …" at bounding box center [627, 496] width 1255 height 993
type input "*****"
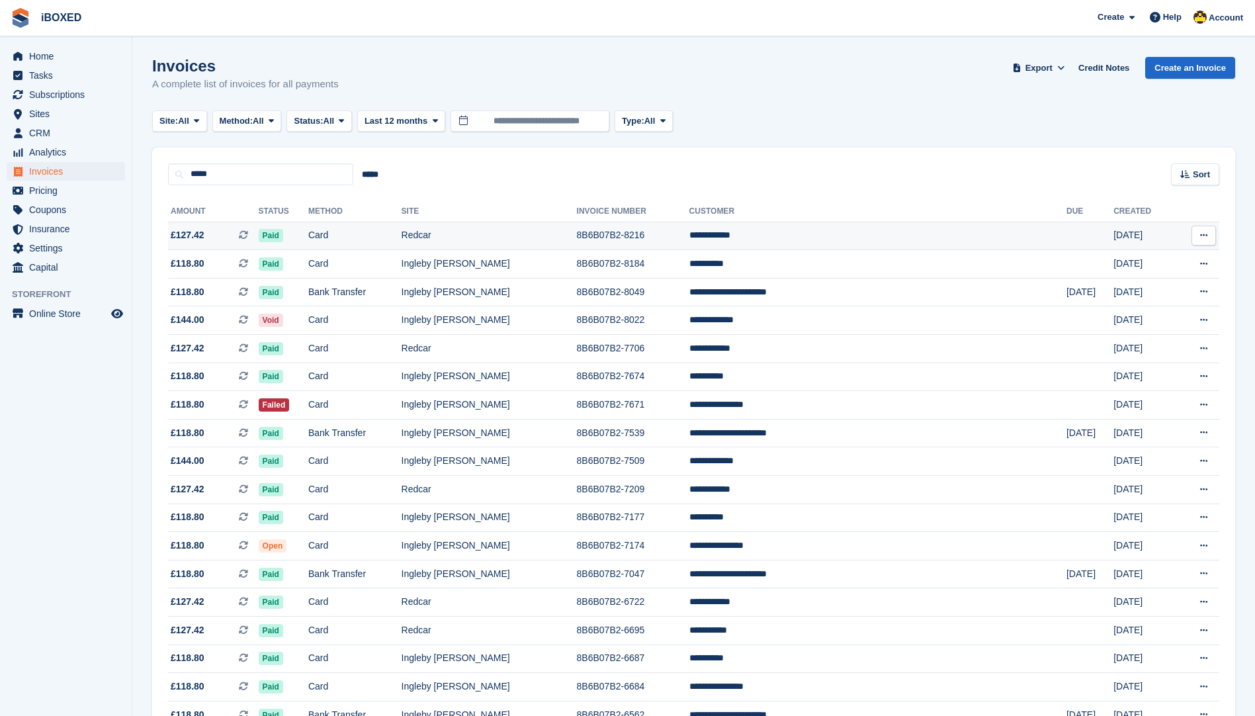
click at [914, 222] on td "**********" at bounding box center [878, 236] width 377 height 28
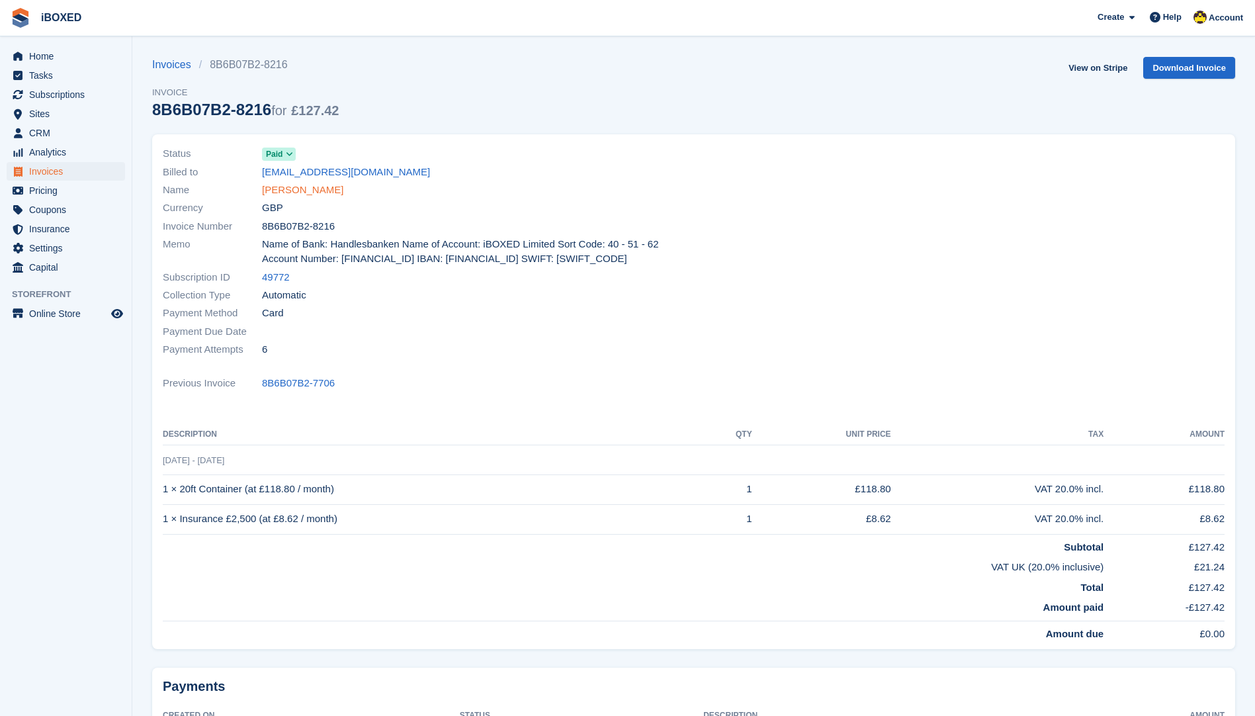
click at [285, 183] on link "[PERSON_NAME]" at bounding box center [302, 190] width 81 height 15
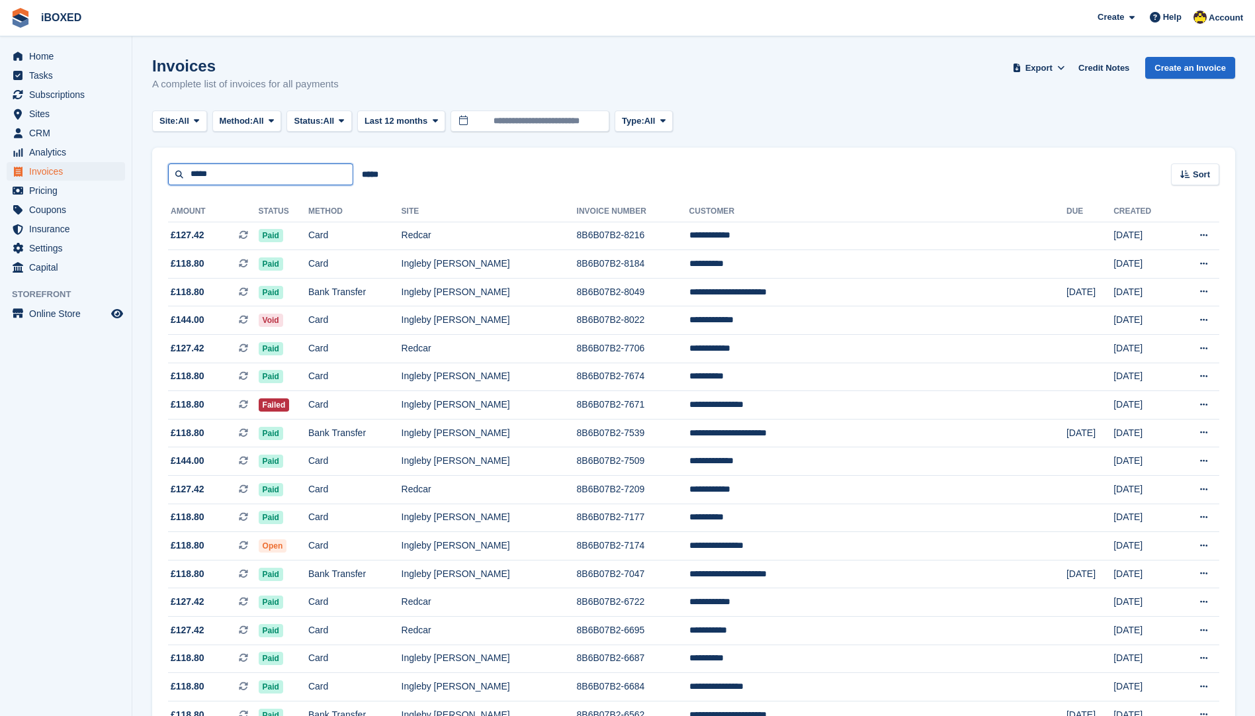
drag, startPoint x: 242, startPoint y: 177, endPoint x: 0, endPoint y: 121, distance: 248.7
click at [0, 128] on html "iBOXED Create Subscription Invoice Contact Deal Discount Page Help Chat Support…" at bounding box center [627, 358] width 1255 height 716
type input "*****"
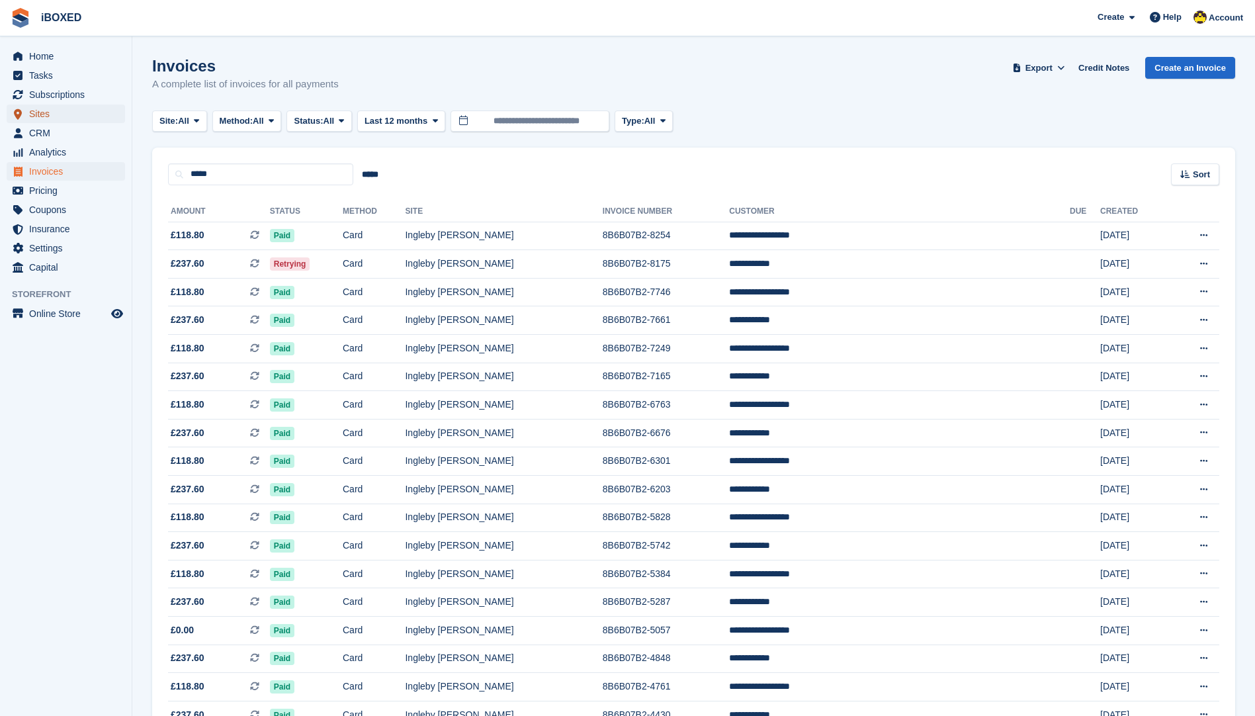
click at [59, 109] on span "Sites" at bounding box center [68, 114] width 79 height 19
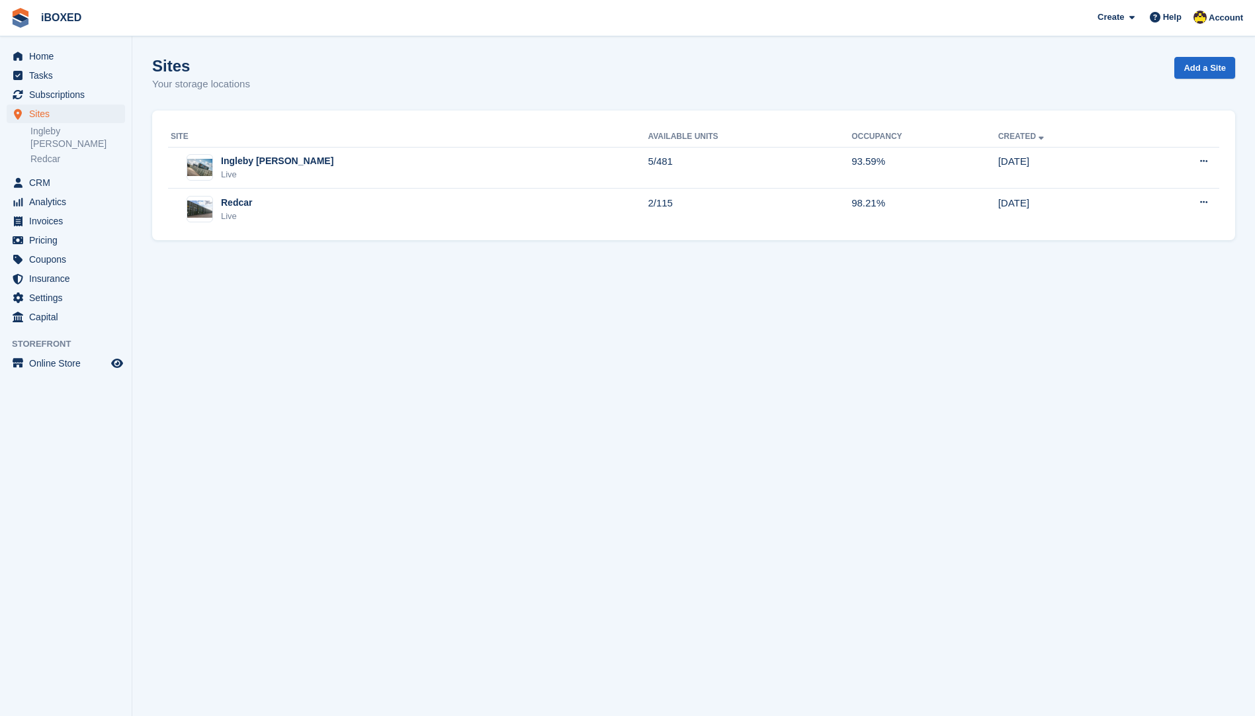
click at [357, 69] on div "Sites Your storage locations Add a Site" at bounding box center [693, 82] width 1083 height 51
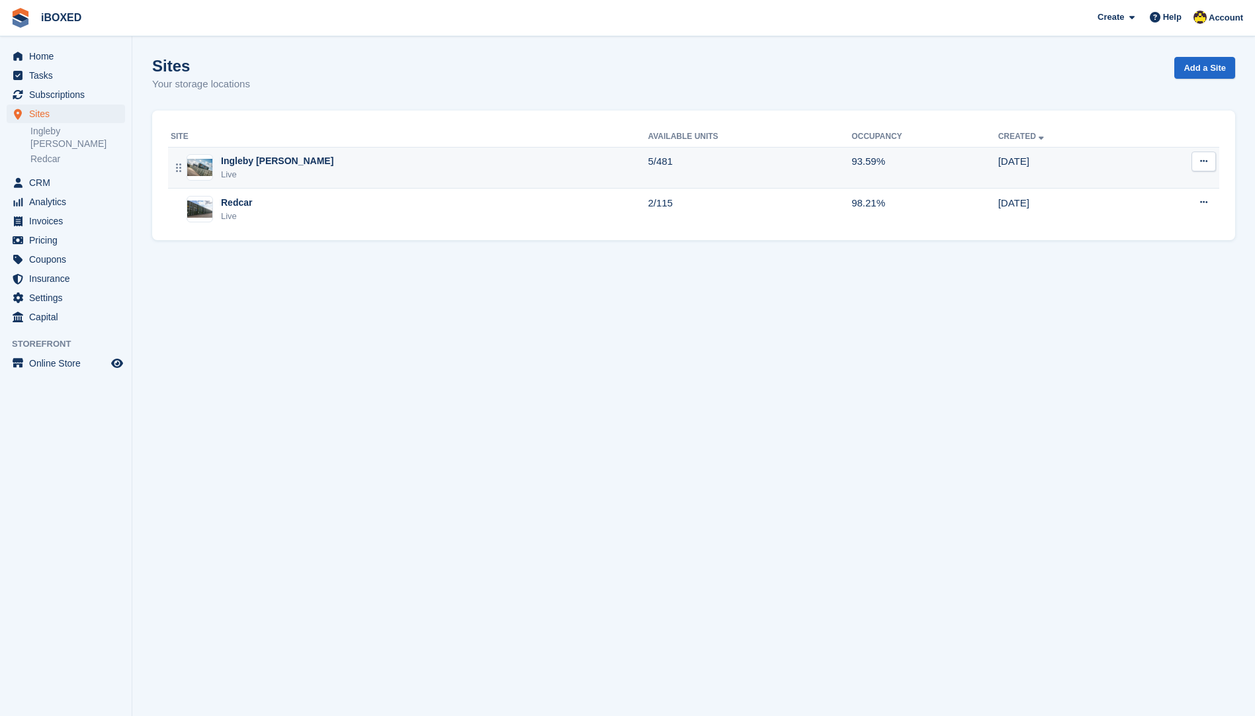
click at [398, 154] on td "Ingleby Barwick Live" at bounding box center [408, 168] width 480 height 42
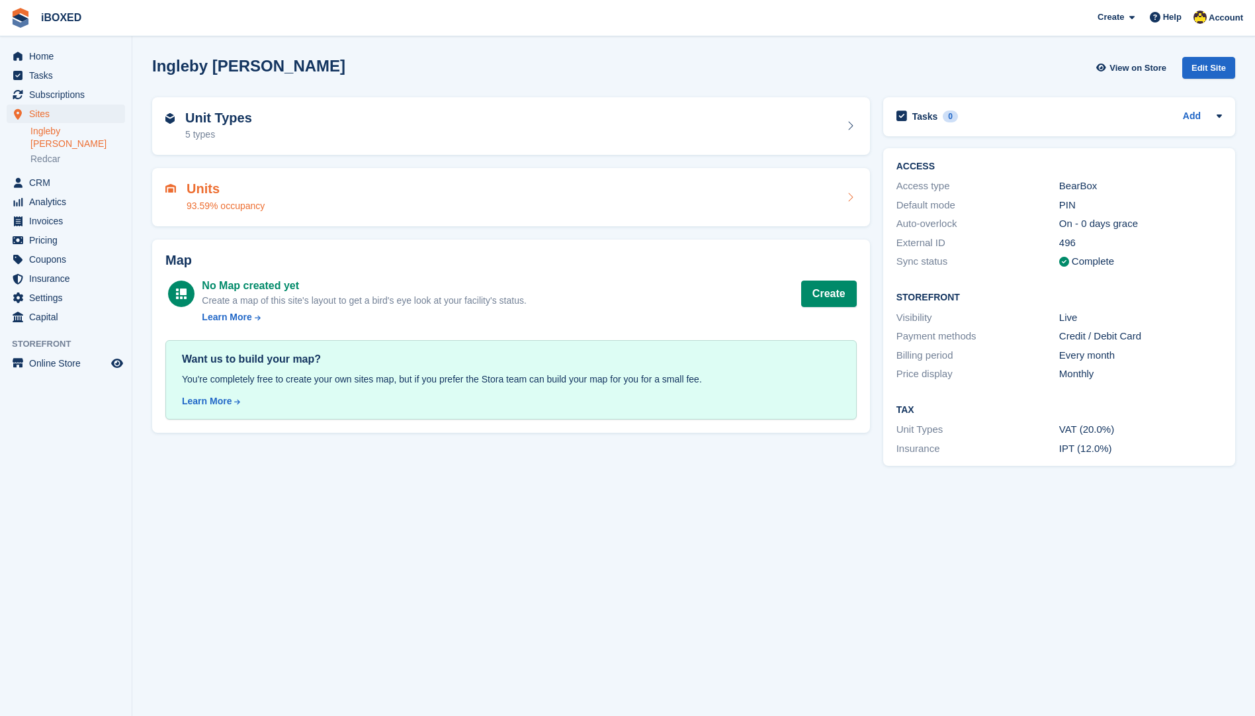
click at [678, 213] on div "Units 93.59% occupancy" at bounding box center [511, 197] width 718 height 58
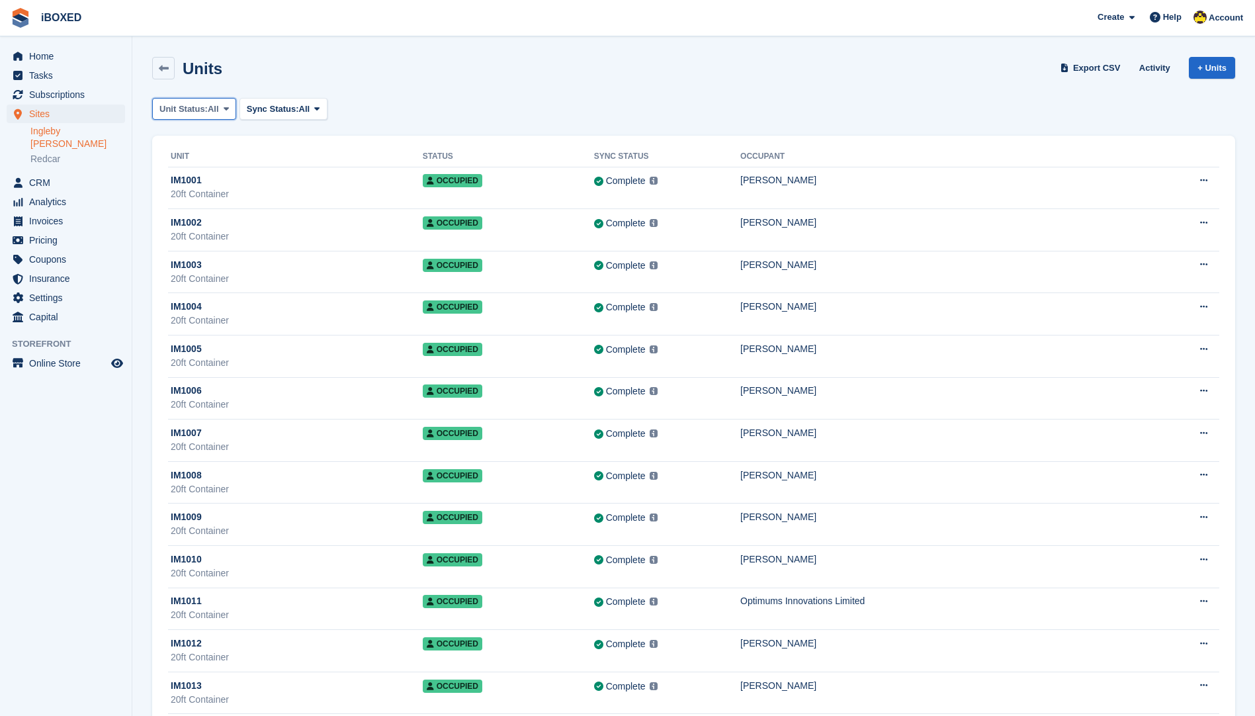
click at [216, 107] on span "All" at bounding box center [213, 109] width 11 height 13
click at [210, 170] on link "Available" at bounding box center [215, 164] width 115 height 24
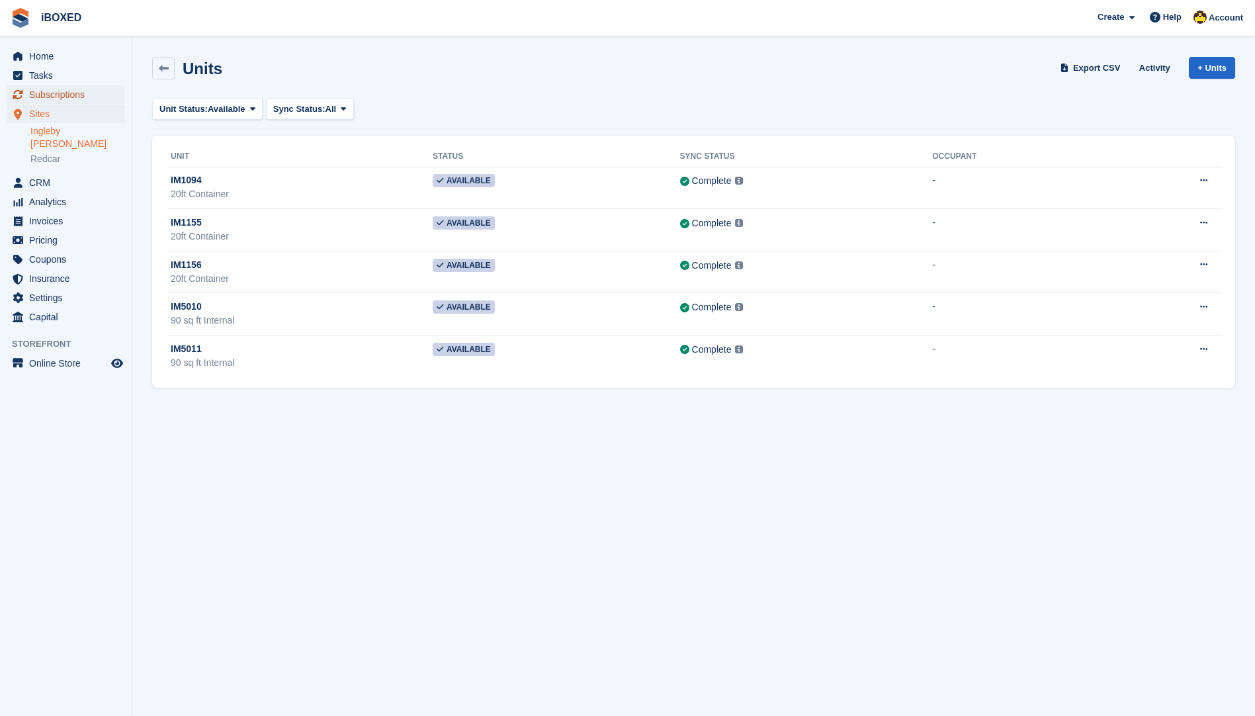
click at [57, 95] on span "Subscriptions" at bounding box center [68, 94] width 79 height 19
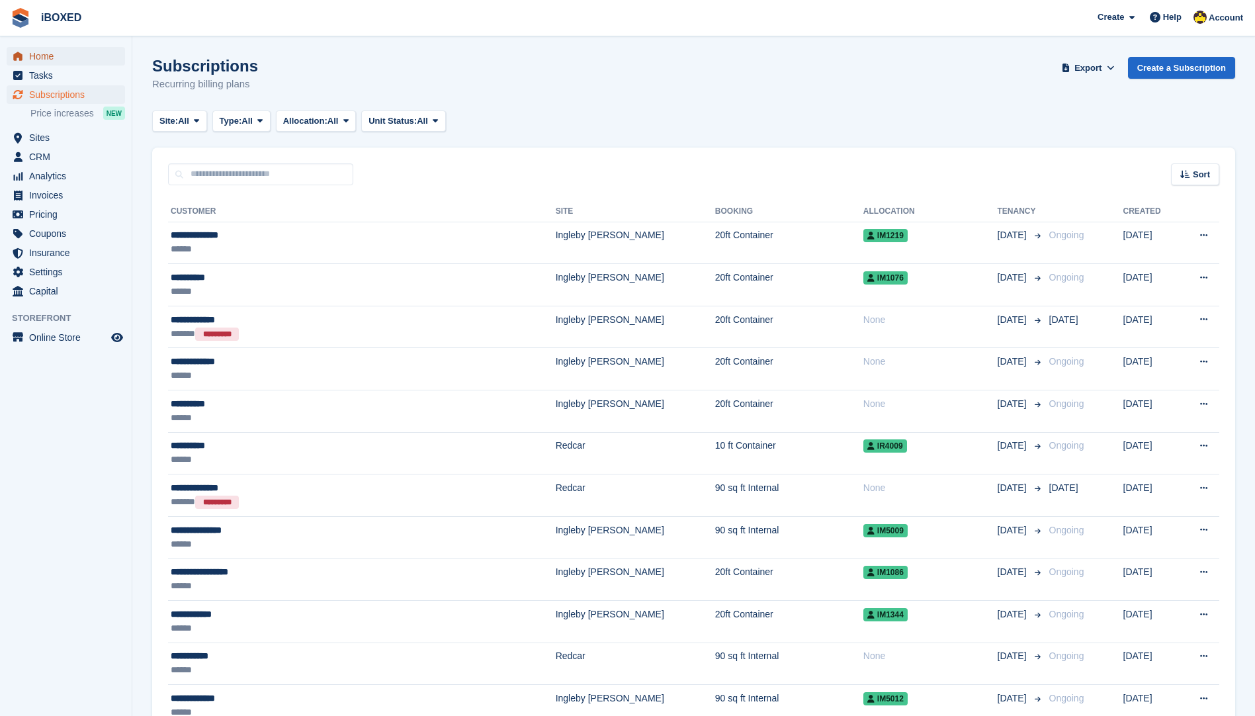
click at [44, 56] on span "Home" at bounding box center [68, 56] width 79 height 19
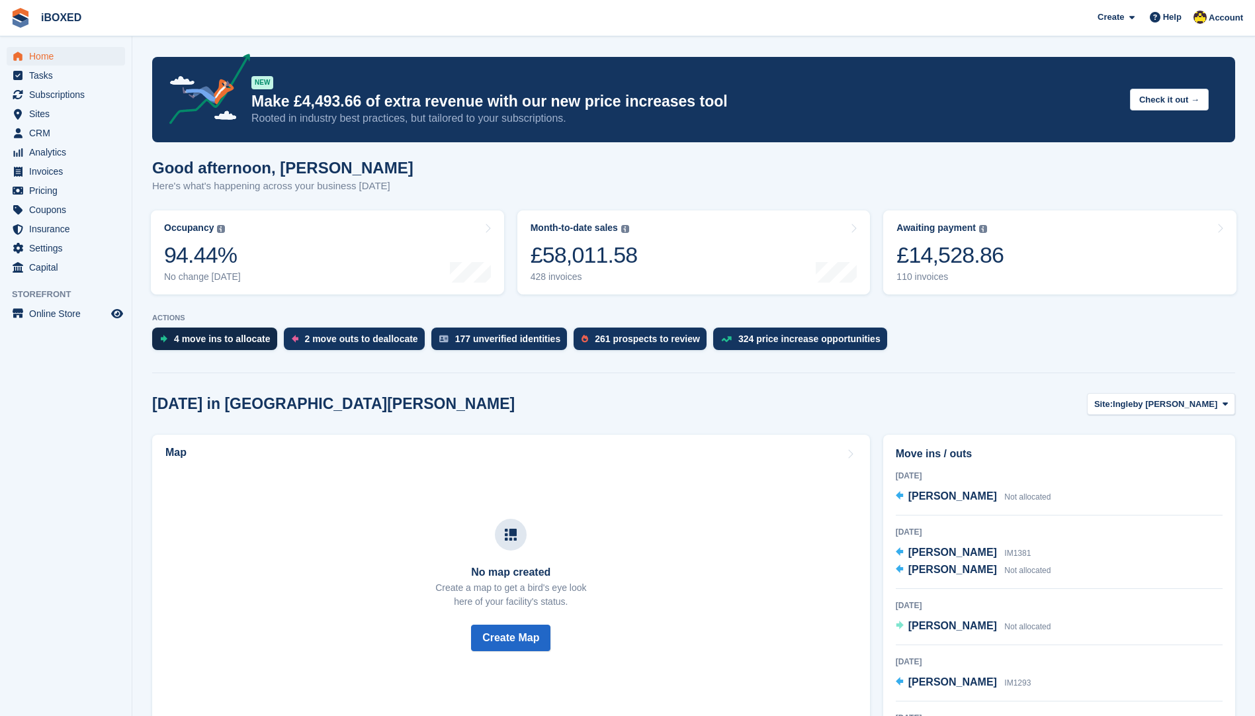
click at [227, 343] on div "4 move ins to allocate" at bounding box center [222, 339] width 97 height 11
